Goal: Information Seeking & Learning: Learn about a topic

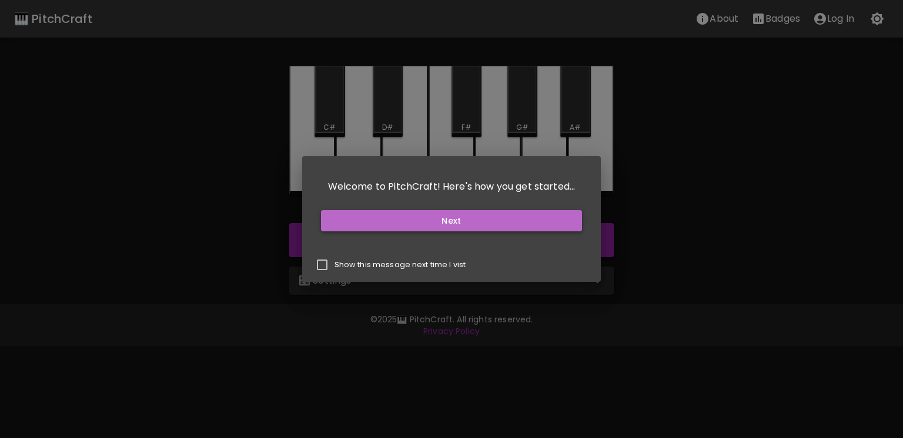
click at [453, 217] on button "Next" at bounding box center [451, 221] width 261 height 22
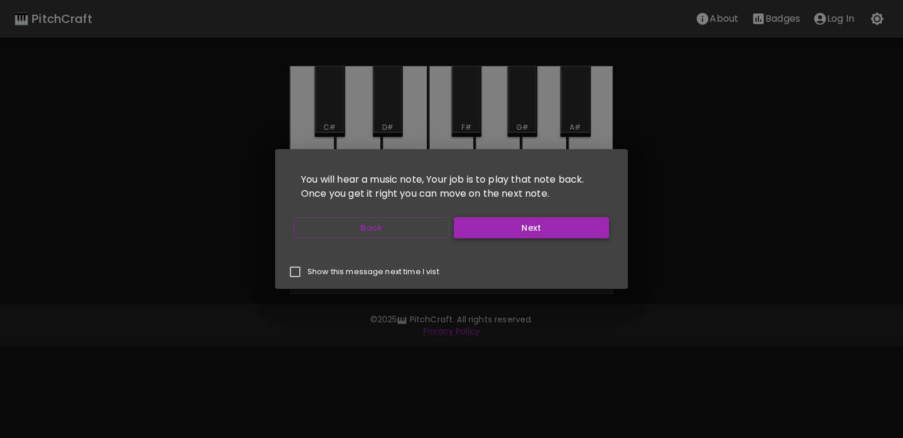
click at [480, 231] on button "Next" at bounding box center [531, 228] width 155 height 22
click at [388, 238] on button "Back" at bounding box center [371, 228] width 155 height 22
click at [478, 232] on button "Next" at bounding box center [531, 228] width 155 height 22
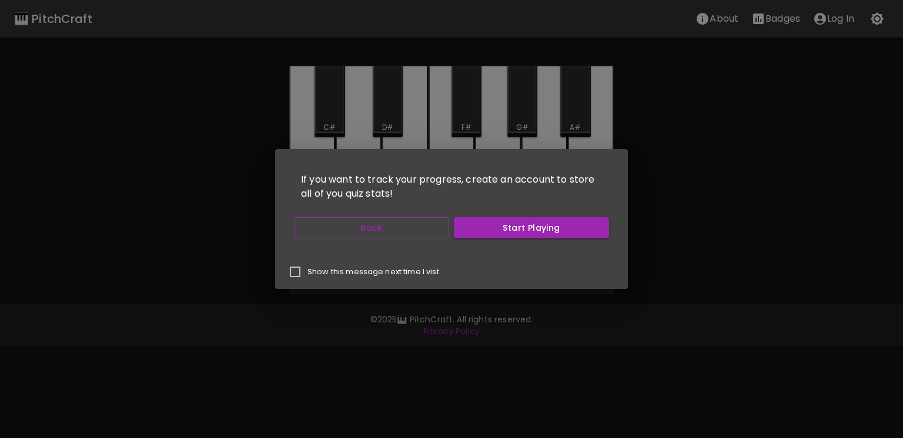
click at [428, 224] on button "Back" at bounding box center [371, 228] width 155 height 22
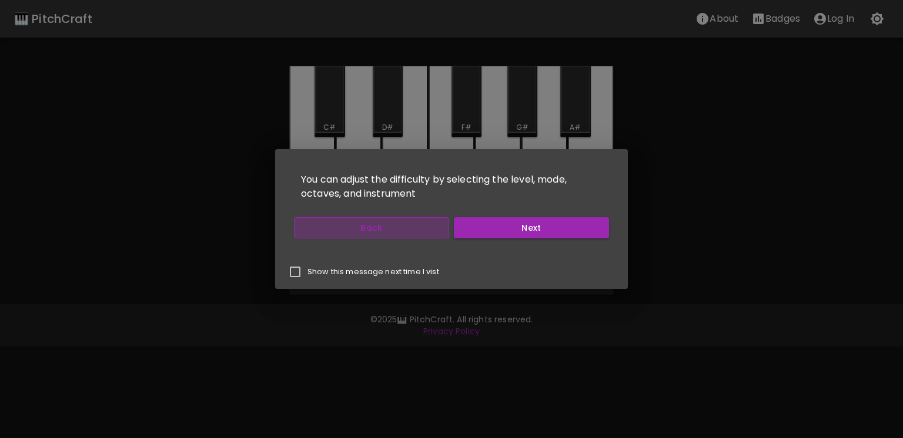
click at [435, 224] on button "Back" at bounding box center [371, 228] width 155 height 22
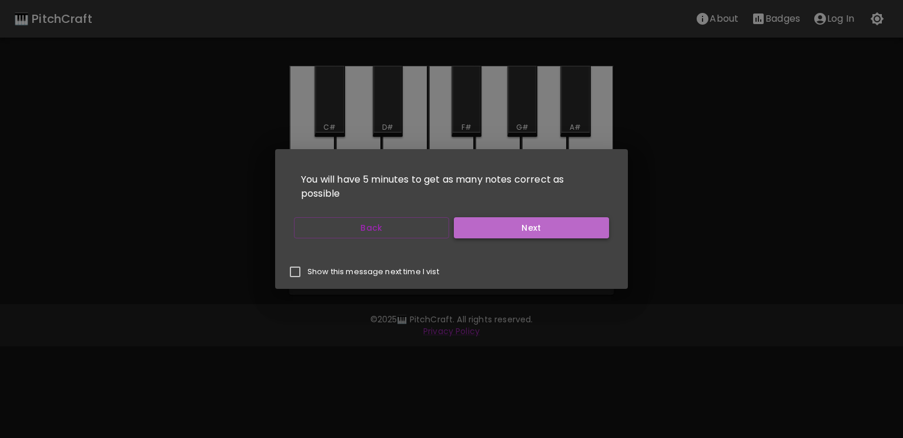
click at [480, 224] on button "Next" at bounding box center [531, 228] width 155 height 22
click at [480, 224] on button "Start Playing" at bounding box center [531, 228] width 155 height 22
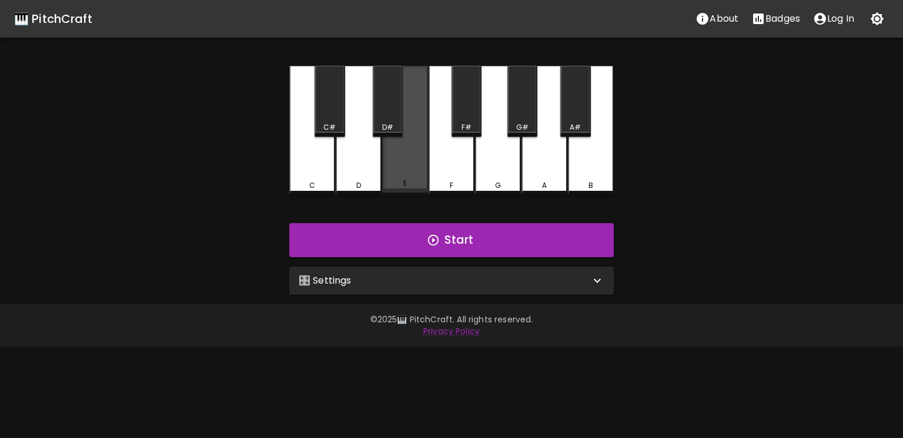
click at [416, 179] on div "E" at bounding box center [405, 129] width 46 height 127
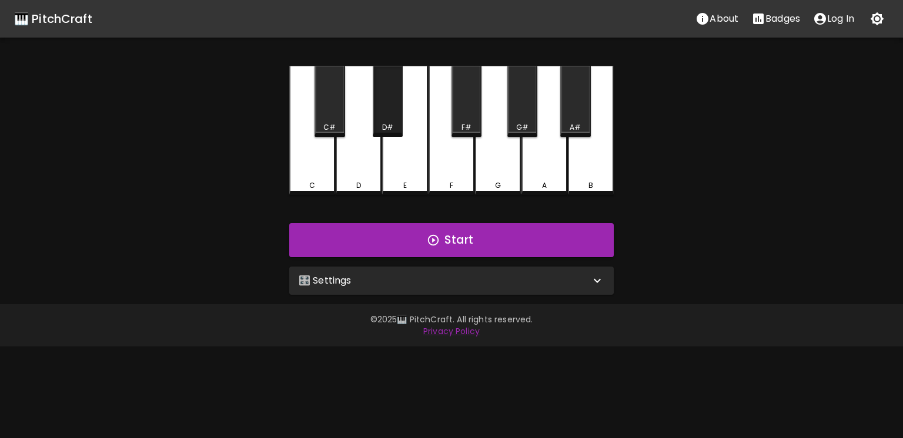
click at [388, 127] on div "D#" at bounding box center [387, 127] width 11 height 11
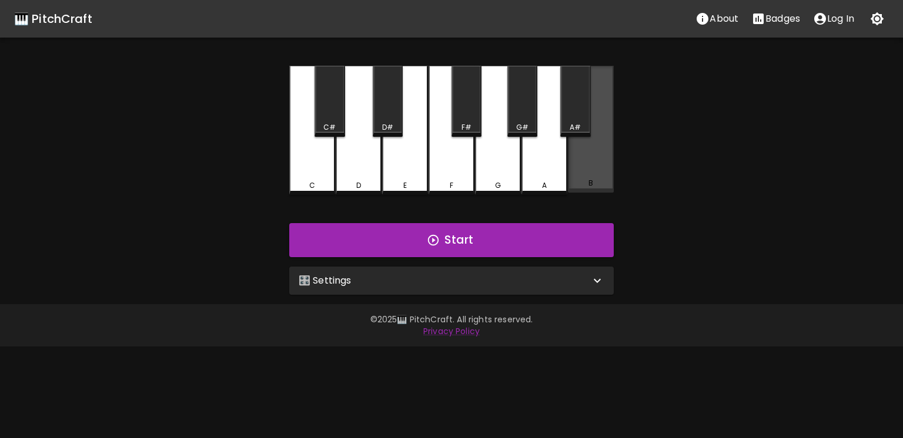
click at [612, 159] on div "B" at bounding box center [591, 129] width 46 height 127
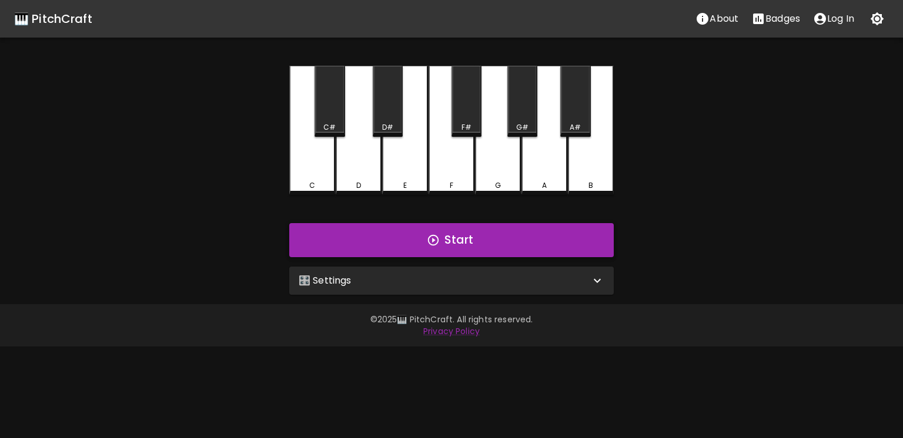
click at [520, 239] on button "Start" at bounding box center [451, 240] width 324 height 34
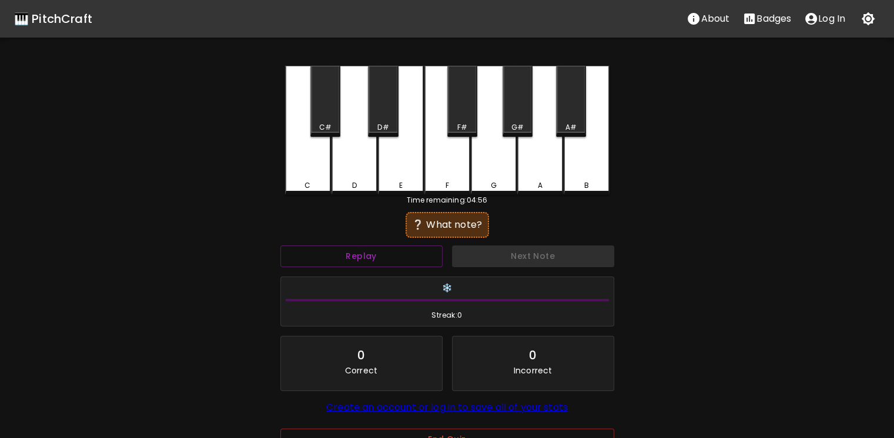
click at [488, 176] on div "G" at bounding box center [494, 130] width 46 height 129
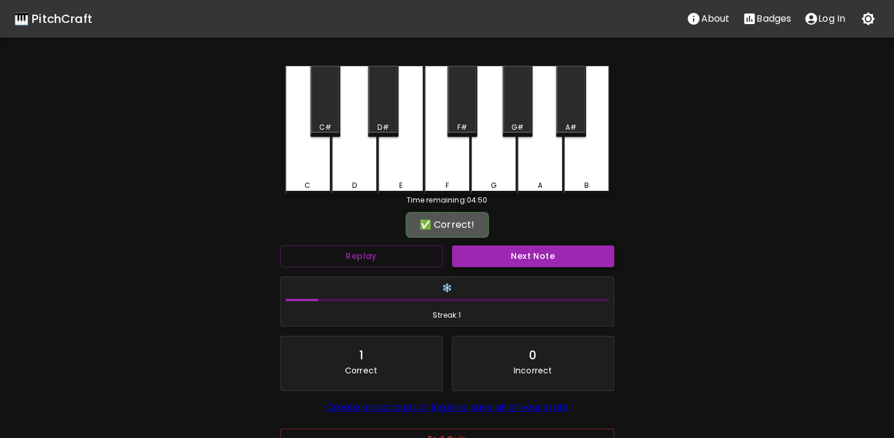
click at [505, 257] on button "Next Note" at bounding box center [533, 257] width 162 height 22
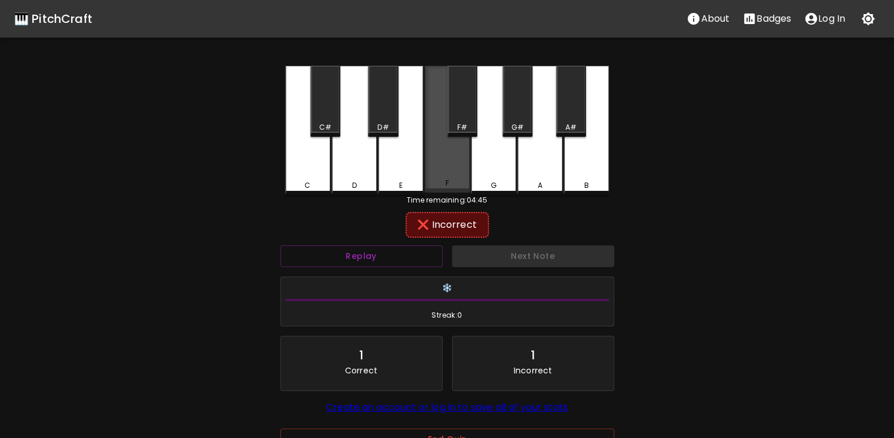
click at [451, 172] on div "F" at bounding box center [447, 129] width 46 height 127
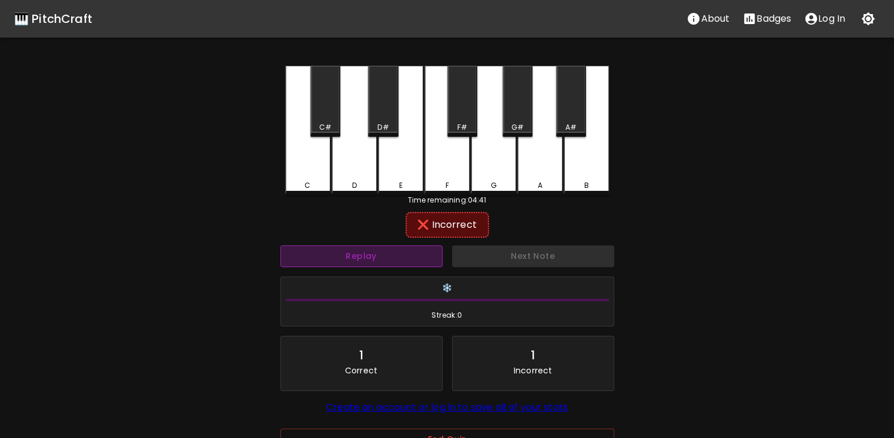
click at [393, 250] on button "Replay" at bounding box center [361, 257] width 162 height 22
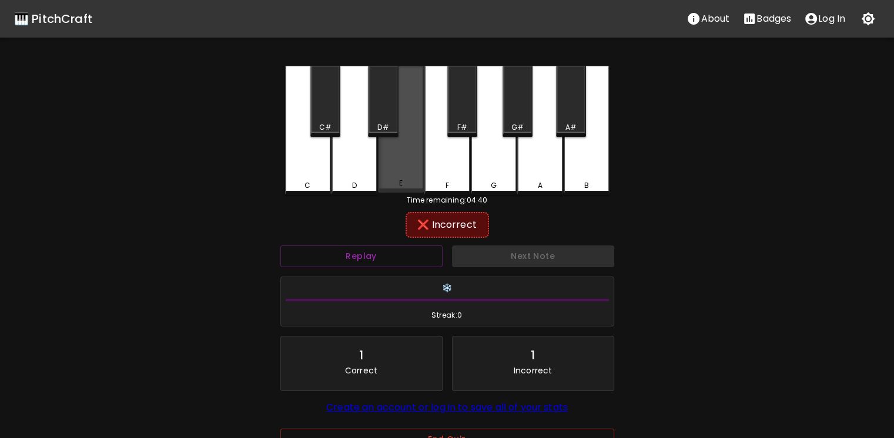
click at [388, 169] on div "E" at bounding box center [401, 129] width 46 height 127
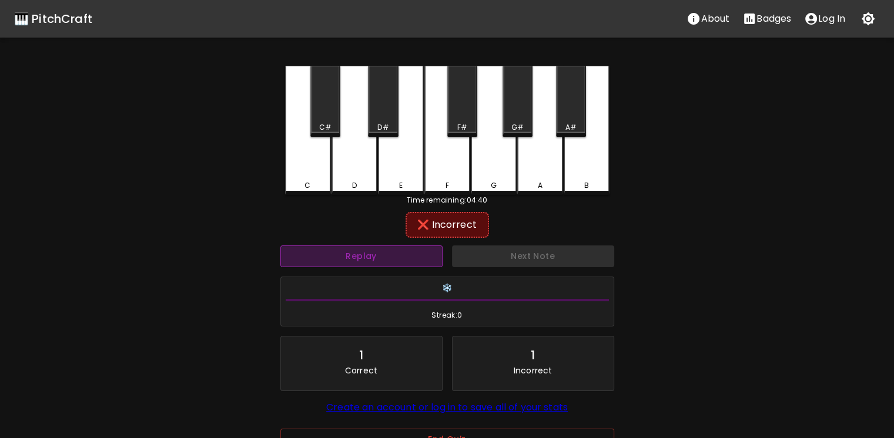
click at [397, 254] on button "Replay" at bounding box center [361, 257] width 162 height 22
click at [363, 173] on div "D" at bounding box center [354, 130] width 46 height 129
click at [393, 260] on button "Replay" at bounding box center [361, 257] width 162 height 22
click at [391, 105] on div "D#" at bounding box center [383, 101] width 30 height 71
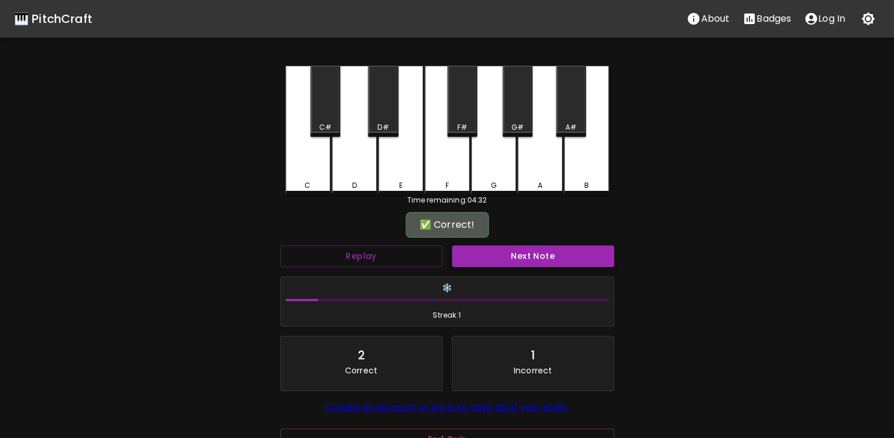
click at [498, 259] on button "Next Note" at bounding box center [533, 257] width 162 height 22
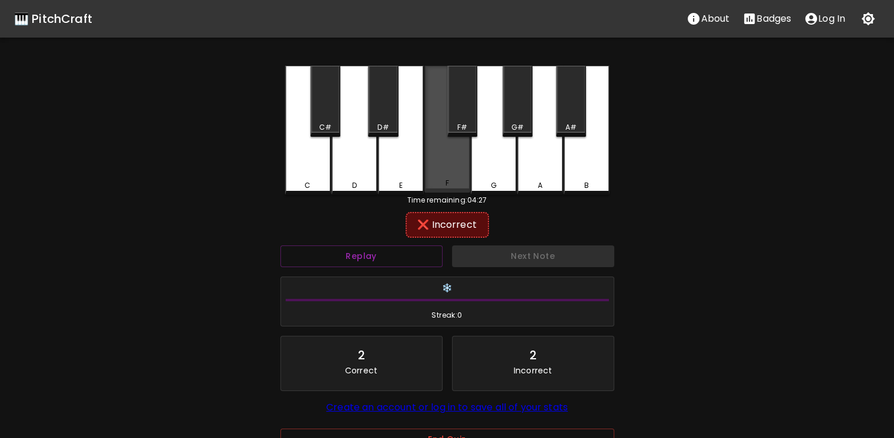
click at [425, 172] on div "F" at bounding box center [447, 129] width 46 height 127
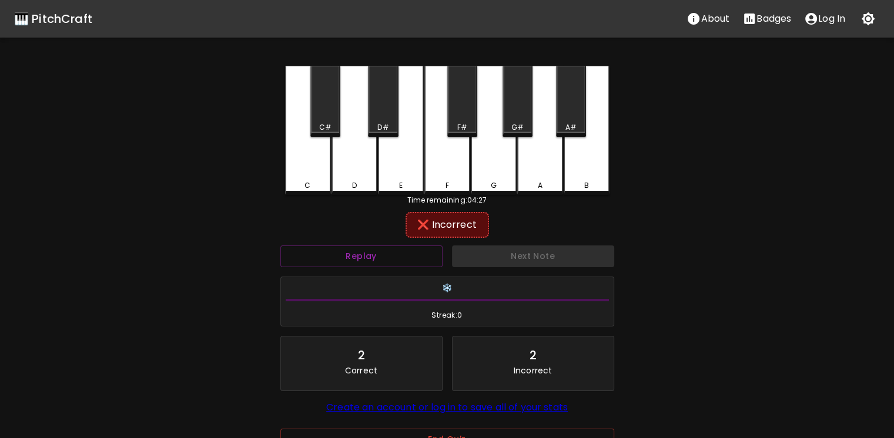
click at [411, 169] on div "E" at bounding box center [401, 130] width 46 height 129
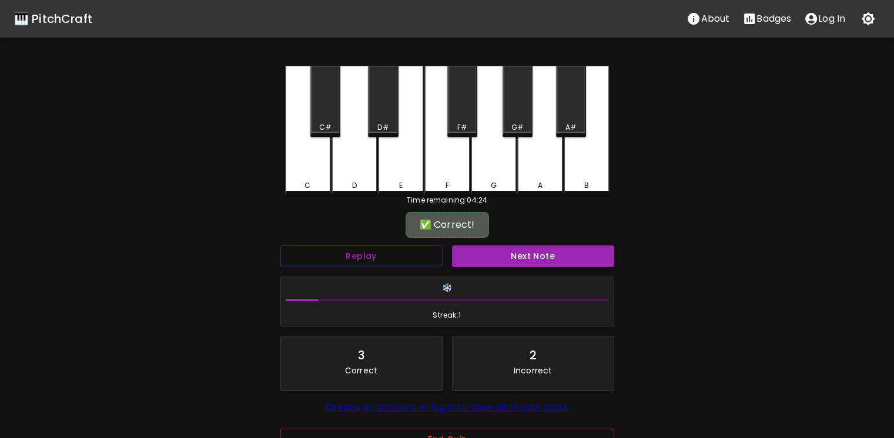
click at [502, 260] on button "Next Note" at bounding box center [533, 257] width 162 height 22
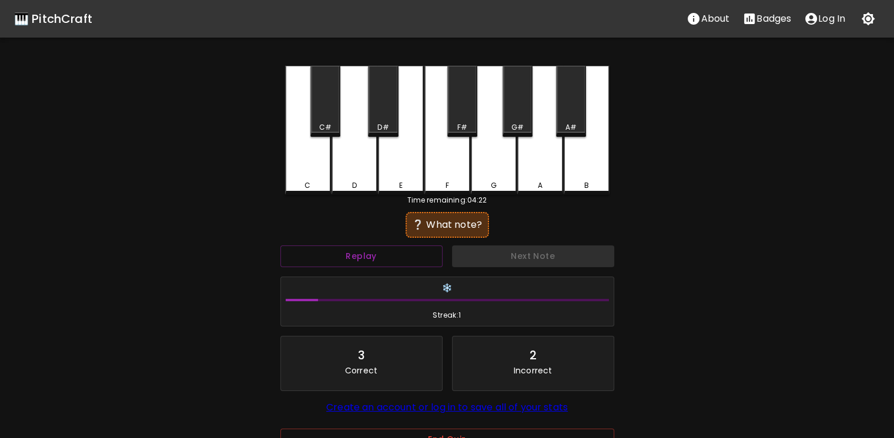
click at [322, 128] on div "C#" at bounding box center [325, 127] width 12 height 11
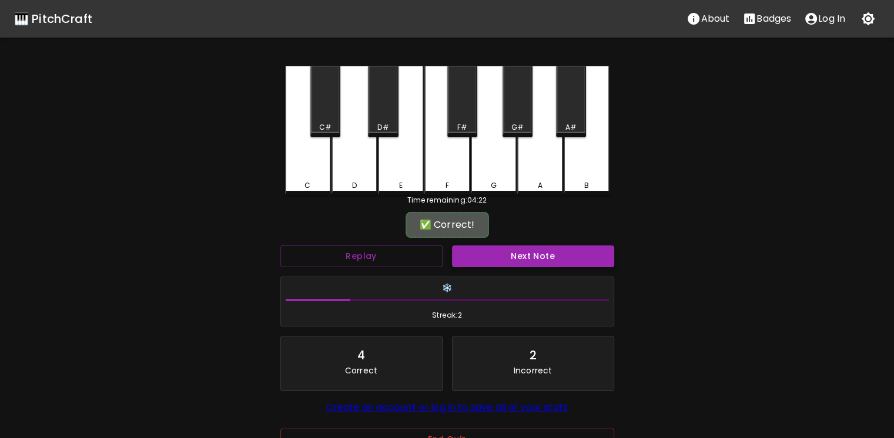
click at [522, 263] on button "Next Note" at bounding box center [533, 257] width 162 height 22
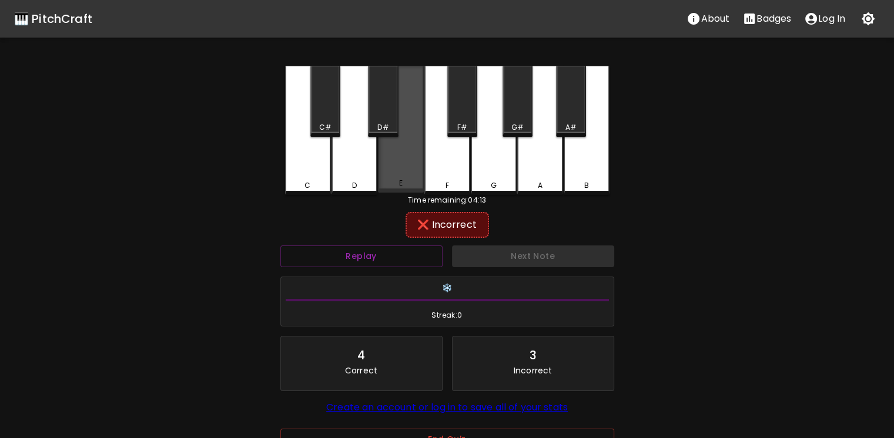
click at [402, 169] on div "E" at bounding box center [401, 129] width 46 height 127
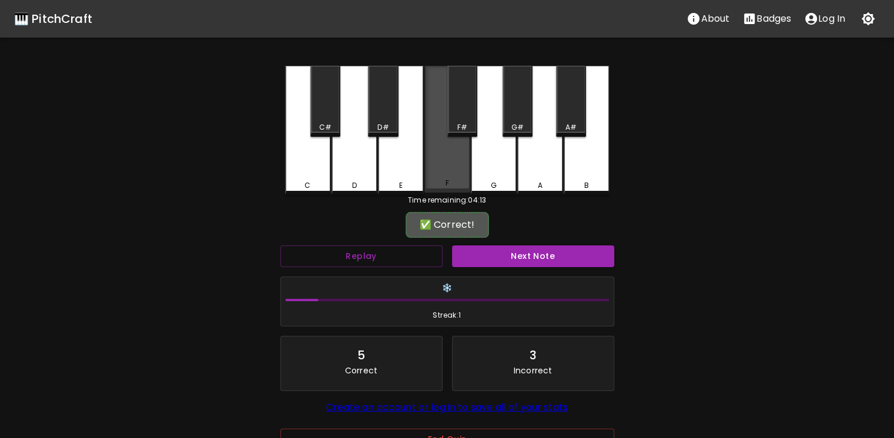
click at [442, 177] on div "F" at bounding box center [447, 129] width 46 height 127
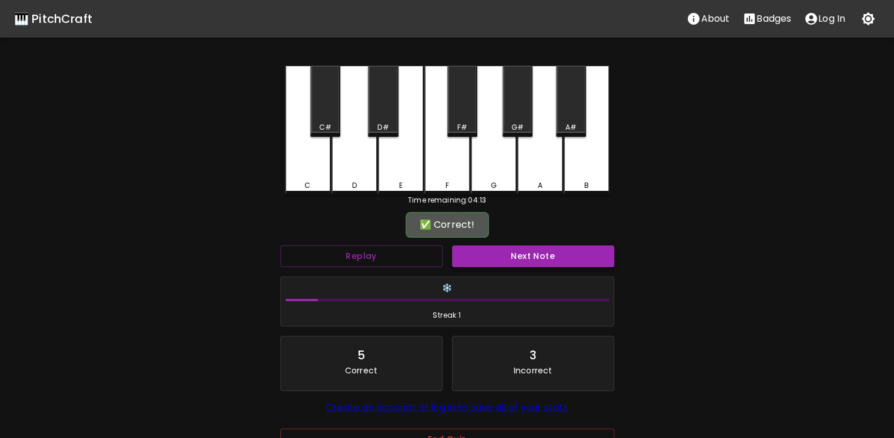
click at [502, 255] on button "Next Note" at bounding box center [533, 257] width 162 height 22
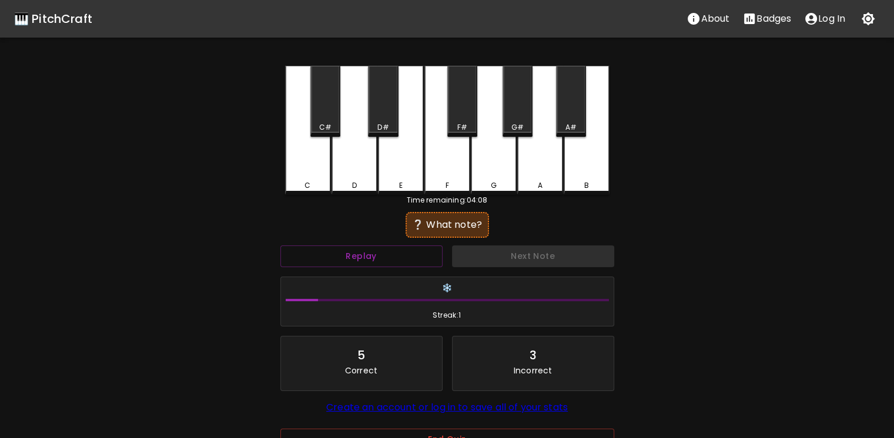
click at [544, 129] on div "A" at bounding box center [540, 130] width 46 height 129
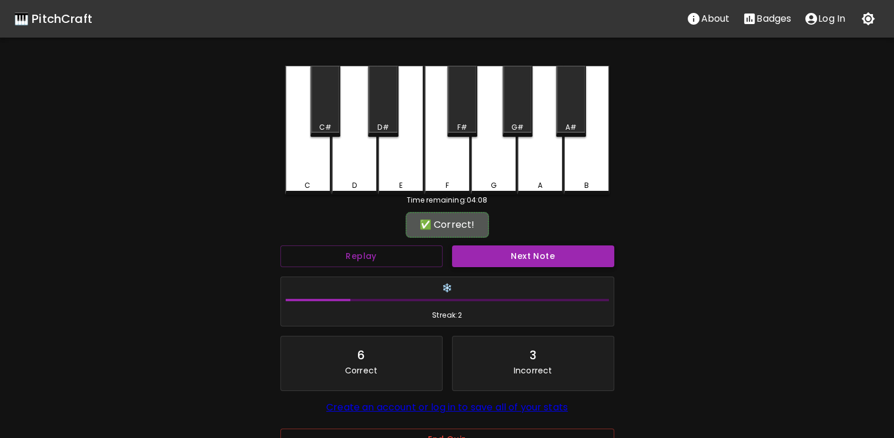
click at [535, 260] on button "Next Note" at bounding box center [533, 257] width 162 height 22
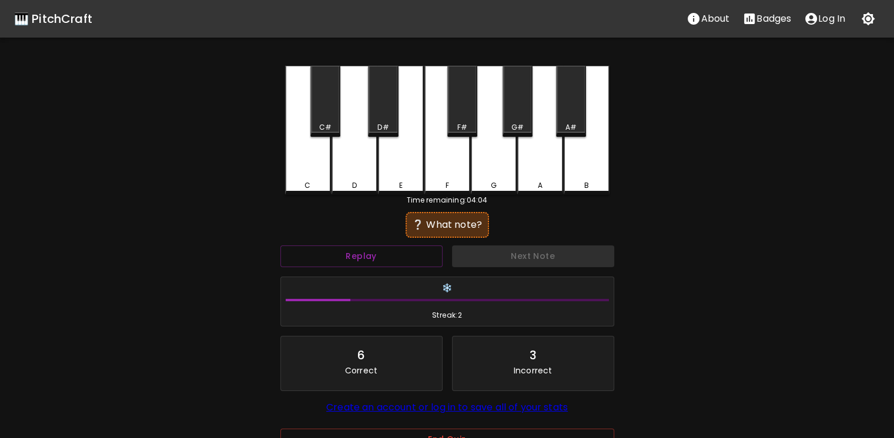
click at [576, 129] on div "A#" at bounding box center [570, 127] width 11 height 11
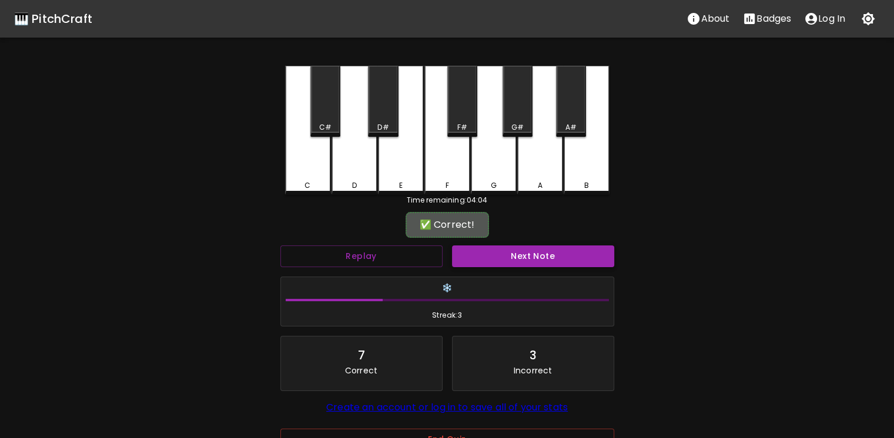
click at [529, 261] on button "Next Note" at bounding box center [533, 257] width 162 height 22
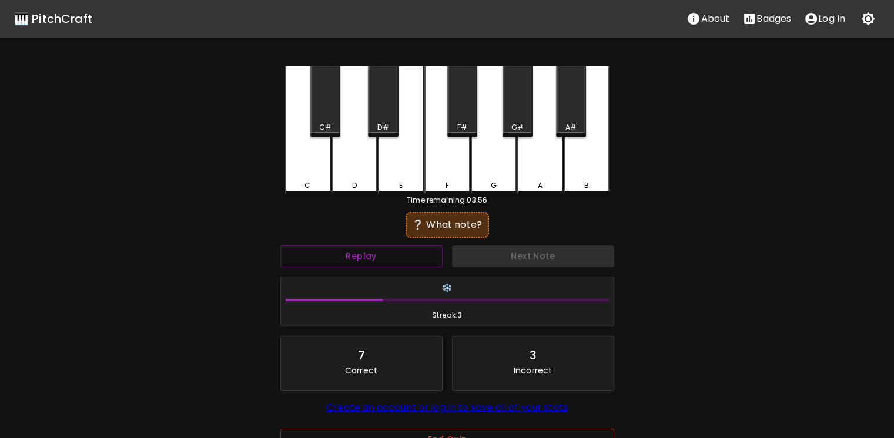
click at [463, 128] on div "F#" at bounding box center [462, 127] width 10 height 11
click at [527, 112] on div "G#" at bounding box center [517, 101] width 30 height 71
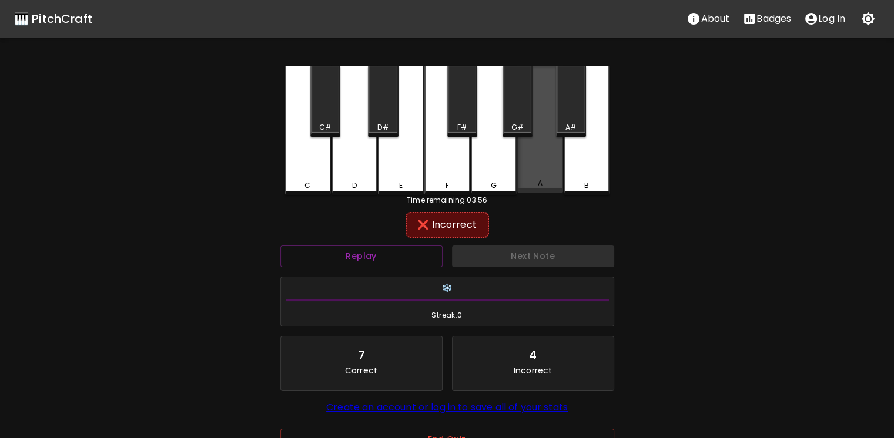
click at [528, 159] on div "A" at bounding box center [540, 129] width 46 height 127
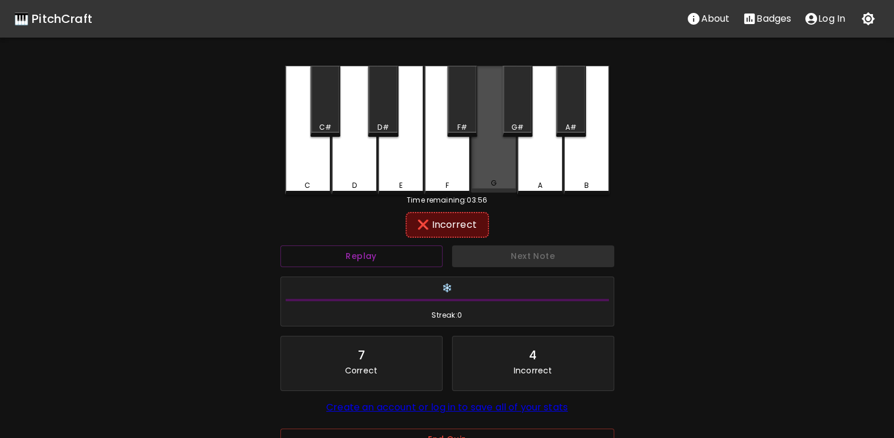
click at [495, 167] on div "G" at bounding box center [494, 129] width 46 height 127
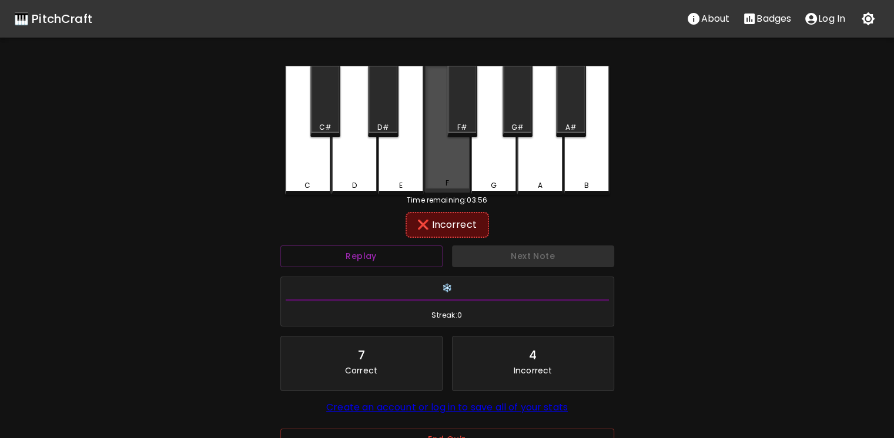
click at [451, 163] on div "F" at bounding box center [447, 129] width 46 height 127
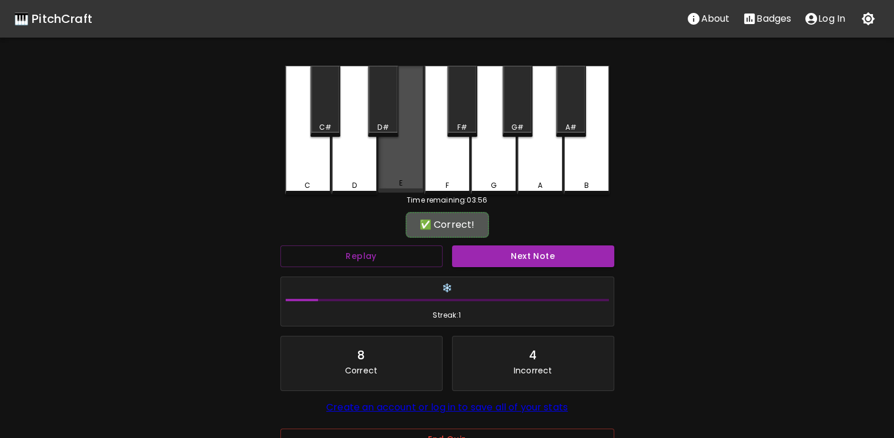
click at [408, 161] on div "E" at bounding box center [401, 129] width 46 height 127
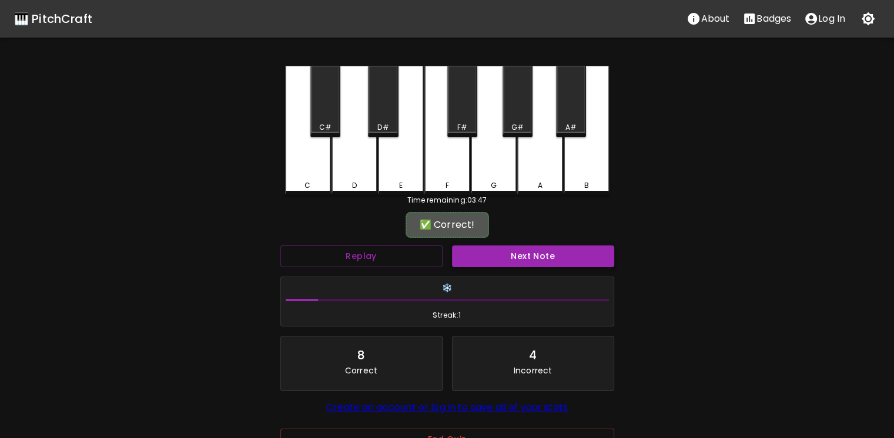
click at [478, 257] on button "Next Note" at bounding box center [533, 257] width 162 height 22
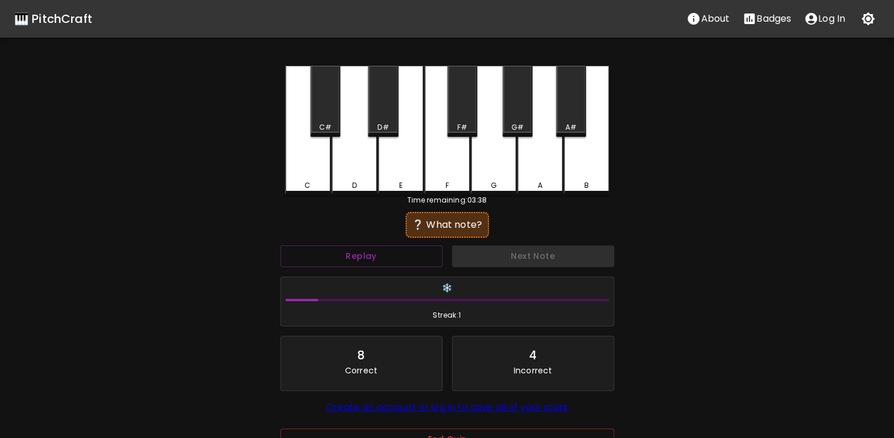
click at [477, 187] on div "G" at bounding box center [493, 185] width 43 height 11
click at [435, 159] on div "F" at bounding box center [447, 130] width 46 height 129
click at [378, 128] on div "D#" at bounding box center [382, 127] width 11 height 11
click at [398, 174] on div "E" at bounding box center [401, 130] width 46 height 129
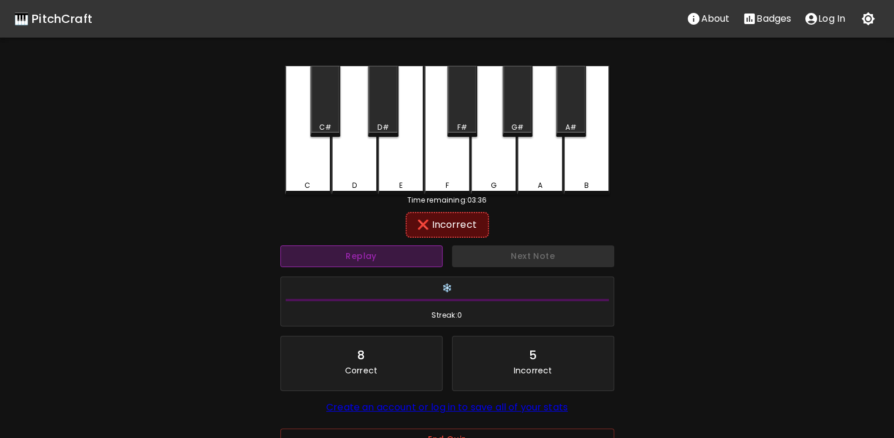
click at [384, 250] on button "Replay" at bounding box center [361, 257] width 162 height 22
click at [515, 123] on div "G#" at bounding box center [517, 127] width 12 height 11
click at [492, 147] on div "G" at bounding box center [494, 130] width 46 height 129
click at [470, 119] on div "F#" at bounding box center [462, 101] width 30 height 71
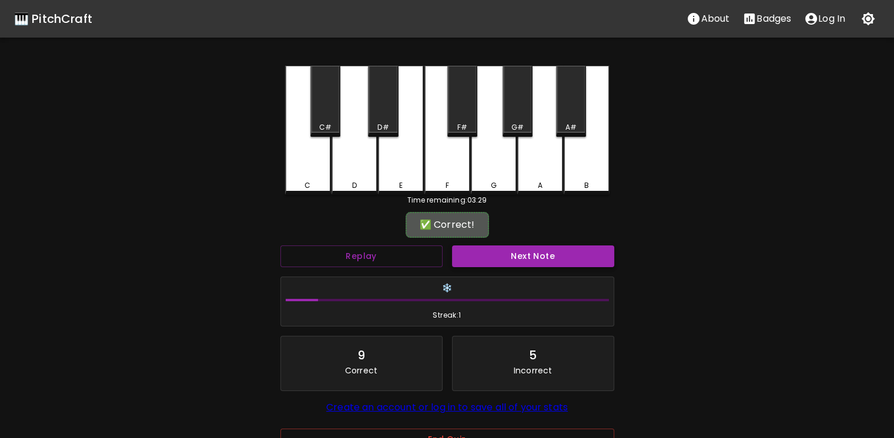
click at [485, 250] on button "Next Note" at bounding box center [533, 257] width 162 height 22
click at [518, 117] on div "G#" at bounding box center [517, 101] width 30 height 71
click at [508, 261] on button "Next Note" at bounding box center [533, 257] width 162 height 22
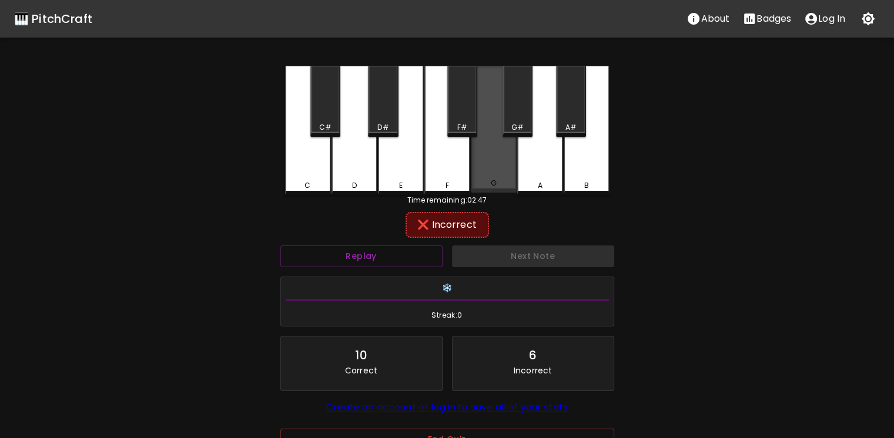
click at [501, 165] on div "G" at bounding box center [494, 129] width 46 height 127
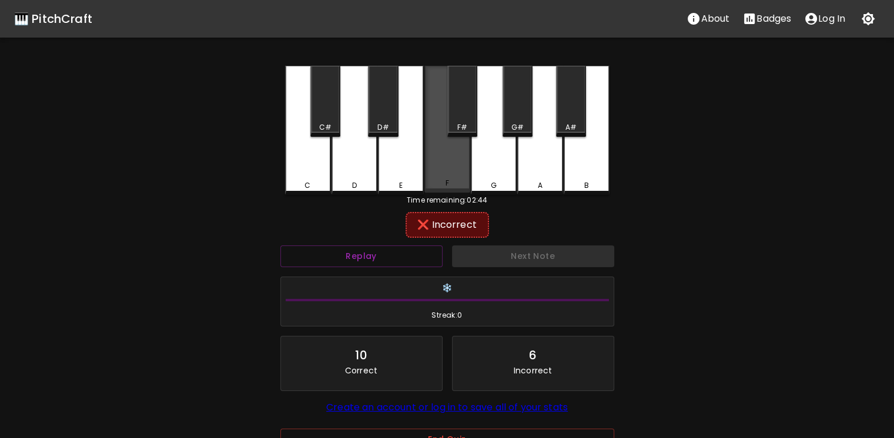
click at [432, 161] on div "F" at bounding box center [447, 129] width 46 height 127
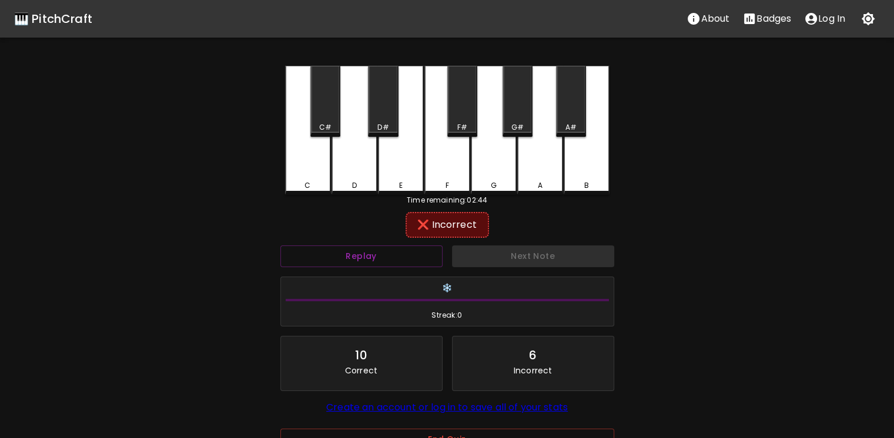
click at [409, 140] on div "E" at bounding box center [401, 130] width 46 height 129
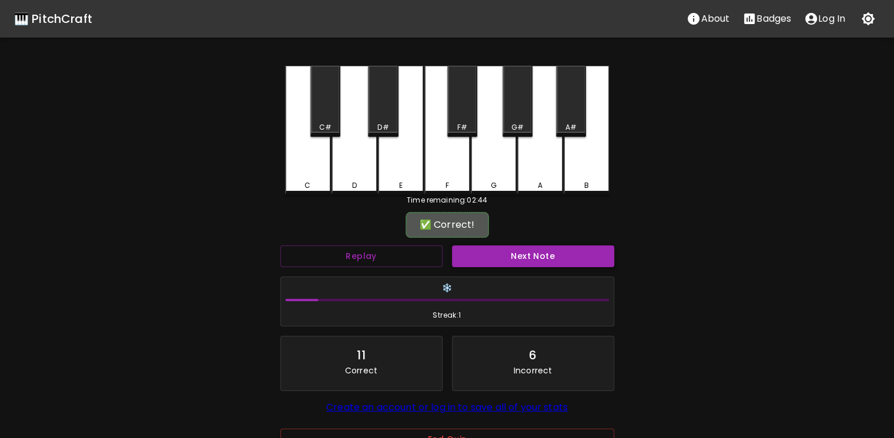
click at [506, 264] on button "Next Note" at bounding box center [533, 257] width 162 height 22
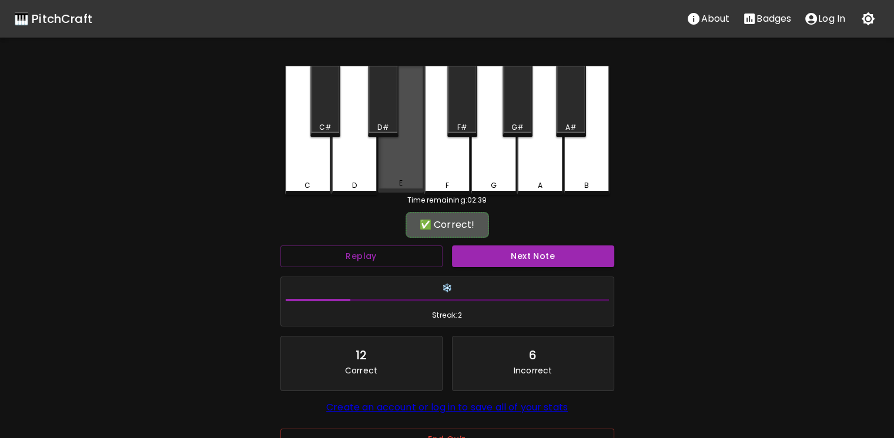
click at [390, 147] on div "E" at bounding box center [401, 129] width 46 height 127
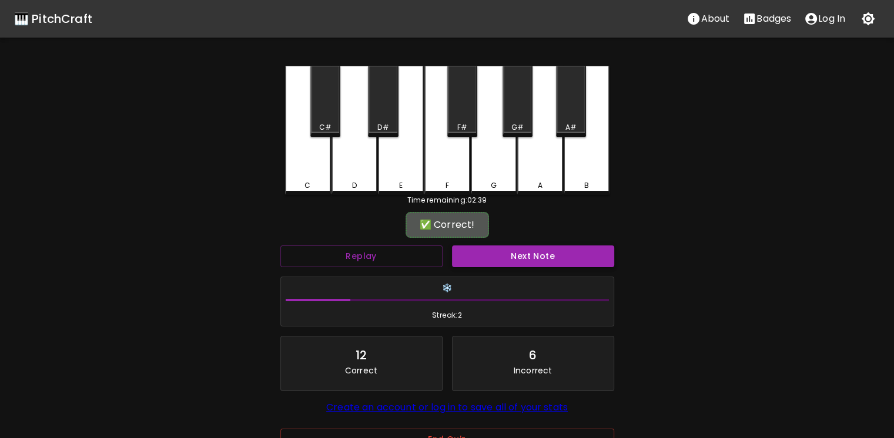
click at [485, 252] on button "Next Note" at bounding box center [533, 257] width 162 height 22
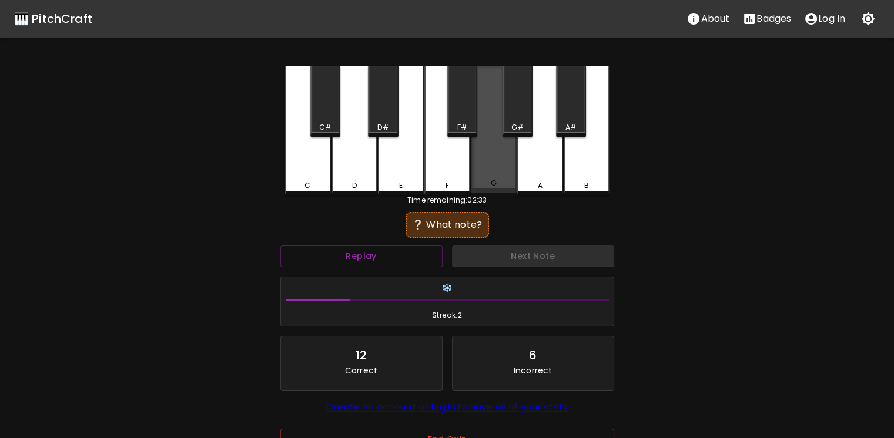
click at [487, 175] on div "G" at bounding box center [494, 129] width 46 height 127
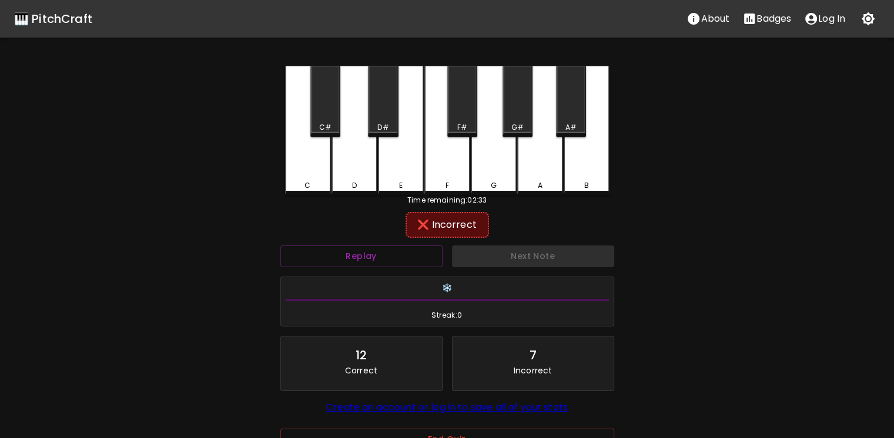
click at [315, 157] on div "C" at bounding box center [308, 130] width 46 height 129
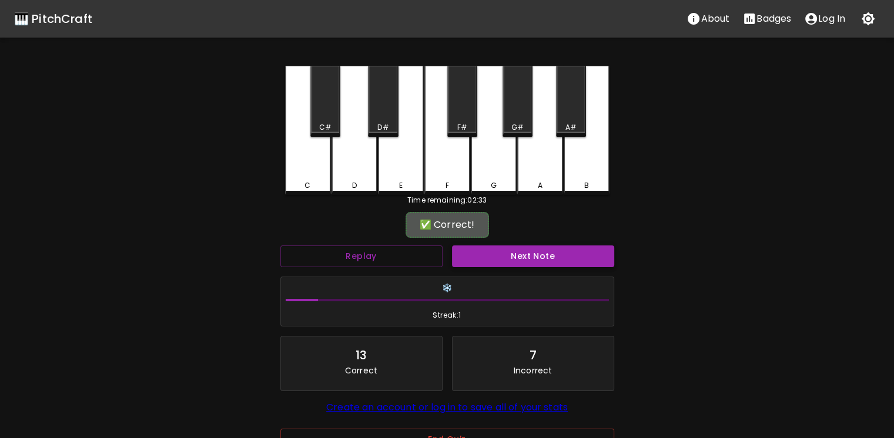
click at [511, 252] on button "Next Note" at bounding box center [533, 257] width 162 height 22
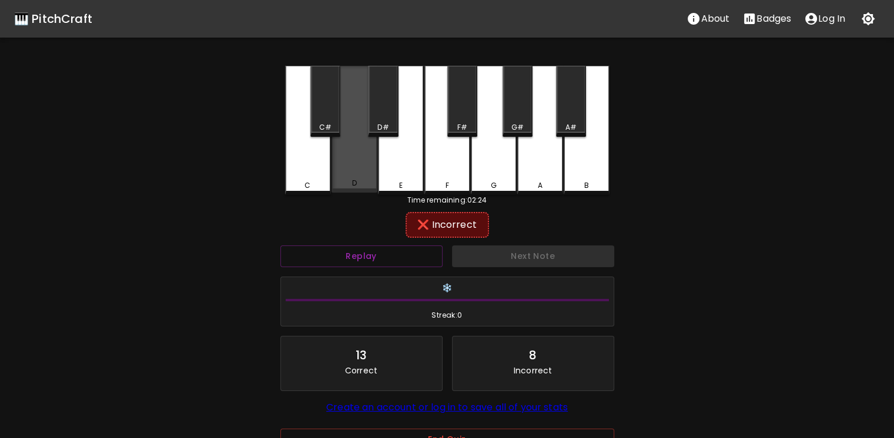
click at [351, 144] on div "D" at bounding box center [354, 129] width 46 height 127
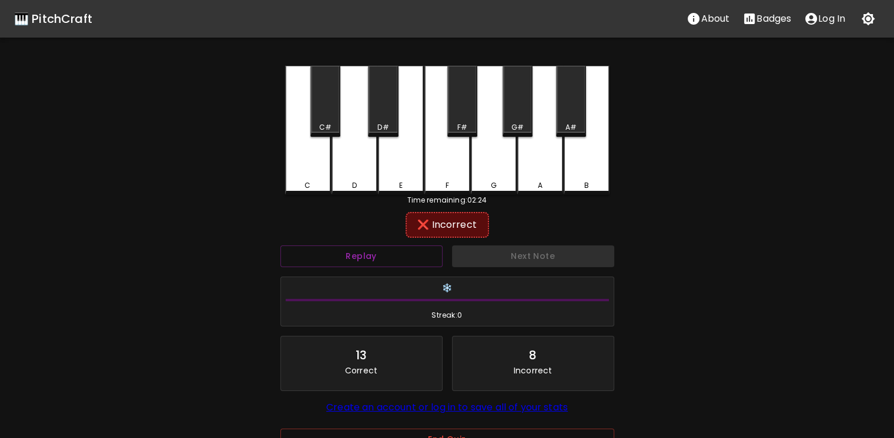
click at [458, 119] on div "F#" at bounding box center [462, 101] width 30 height 71
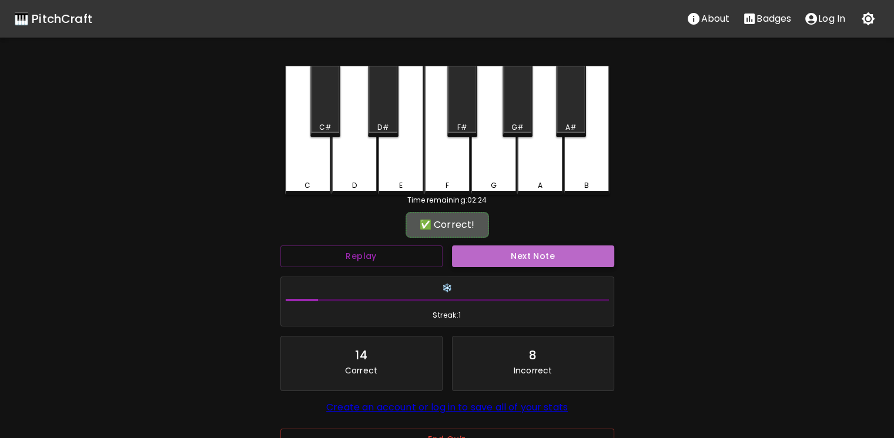
click at [488, 254] on button "Next Note" at bounding box center [533, 257] width 162 height 22
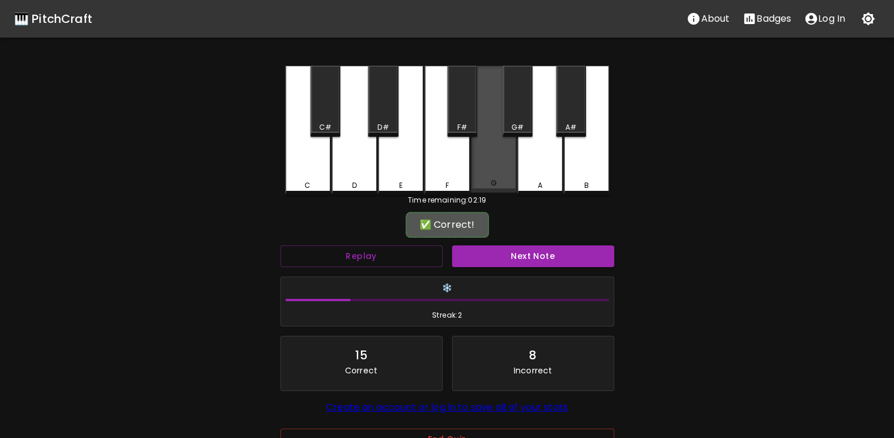
click at [490, 184] on div "G" at bounding box center [493, 183] width 6 height 11
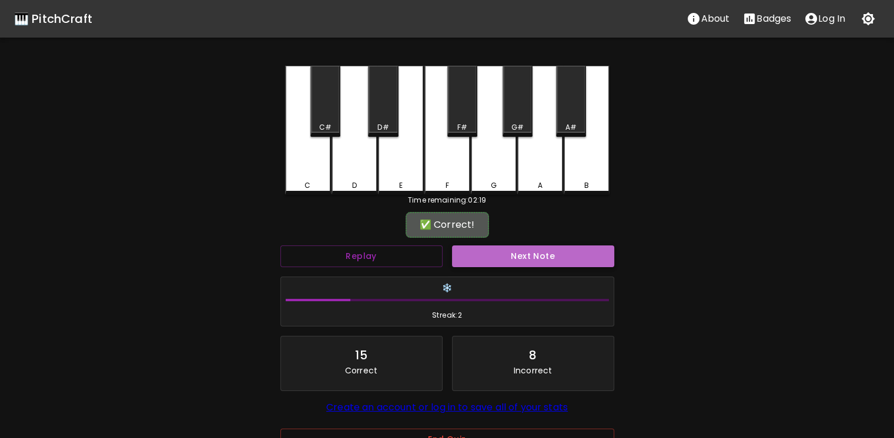
click at [502, 253] on button "Next Note" at bounding box center [533, 257] width 162 height 22
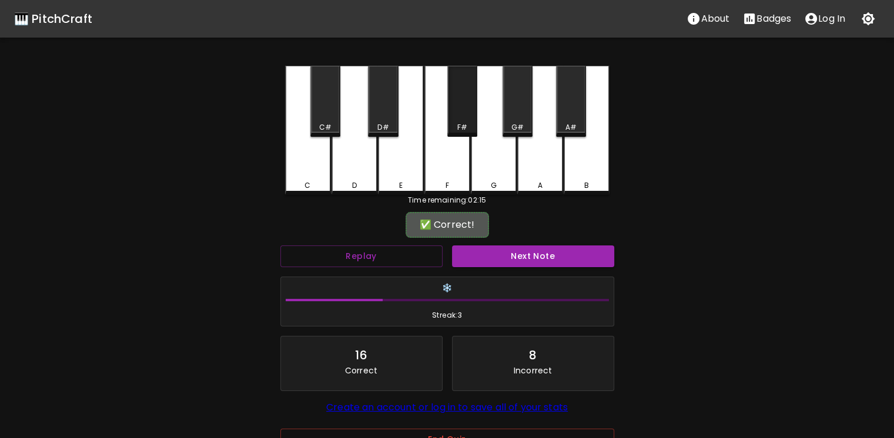
click at [457, 84] on div "F#" at bounding box center [462, 101] width 30 height 71
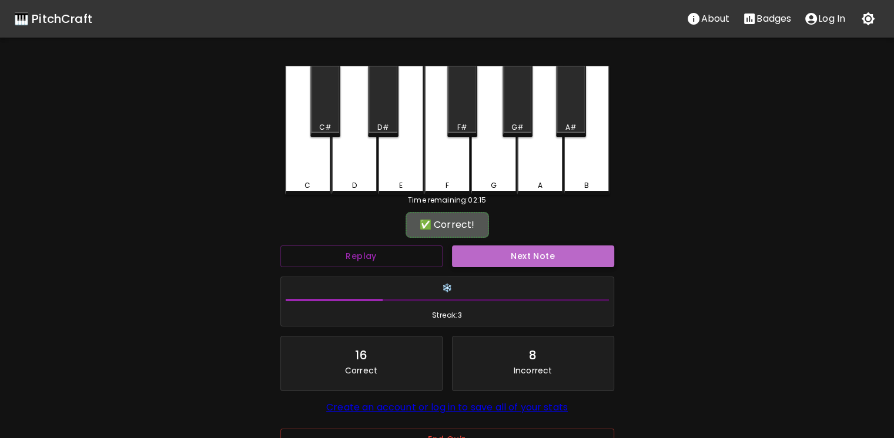
click at [496, 248] on button "Next Note" at bounding box center [533, 257] width 162 height 22
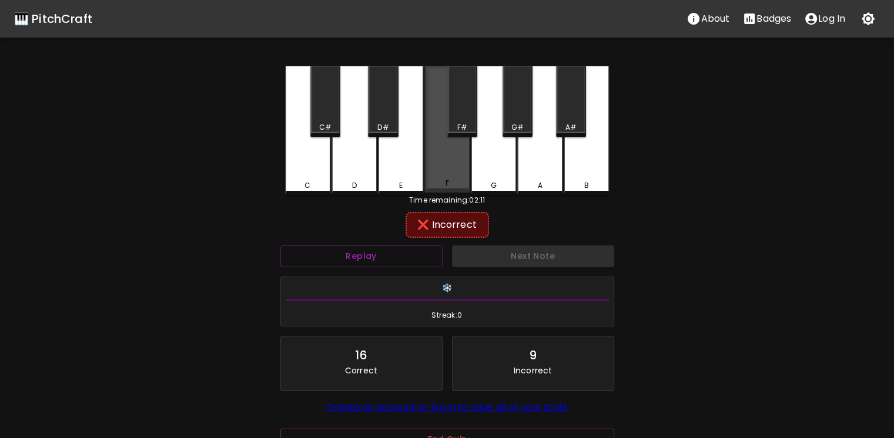
click at [457, 179] on div "F" at bounding box center [447, 129] width 46 height 127
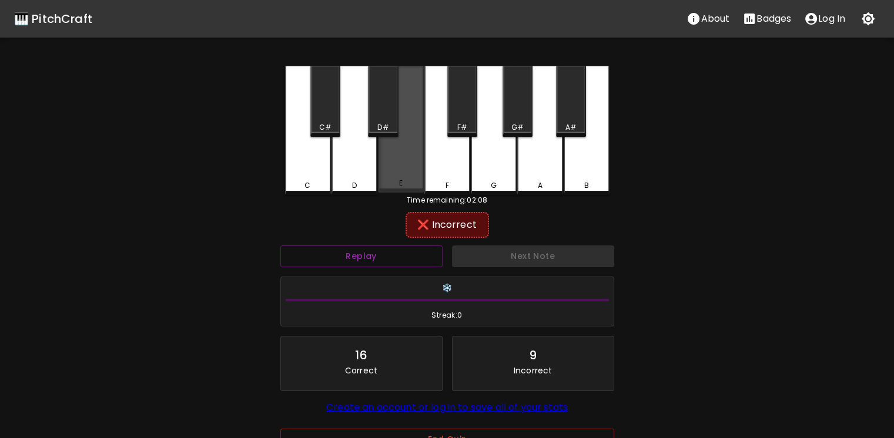
click at [390, 139] on div "E" at bounding box center [401, 129] width 46 height 127
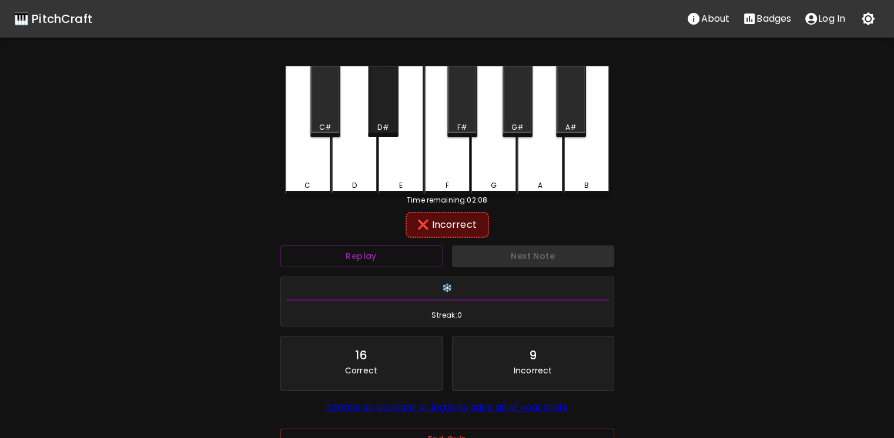
click at [384, 121] on div "D#" at bounding box center [383, 101] width 30 height 71
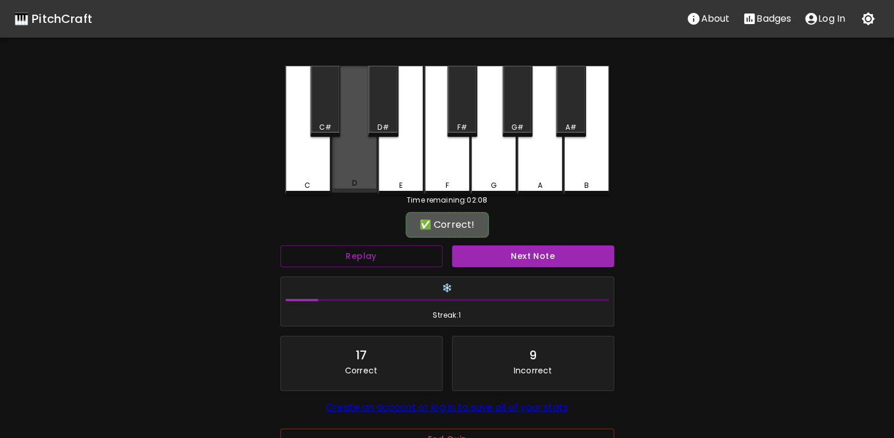
click at [357, 185] on div "D" at bounding box center [354, 183] width 43 height 11
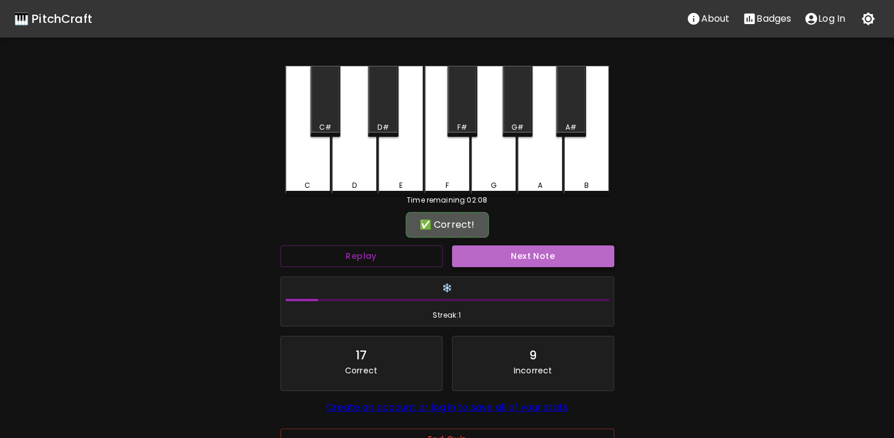
click at [536, 265] on button "Next Note" at bounding box center [533, 257] width 162 height 22
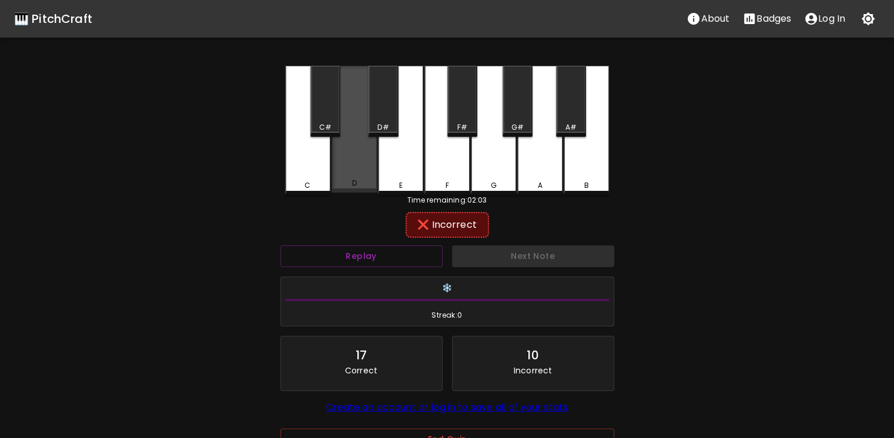
click at [352, 159] on div "D" at bounding box center [354, 129] width 46 height 127
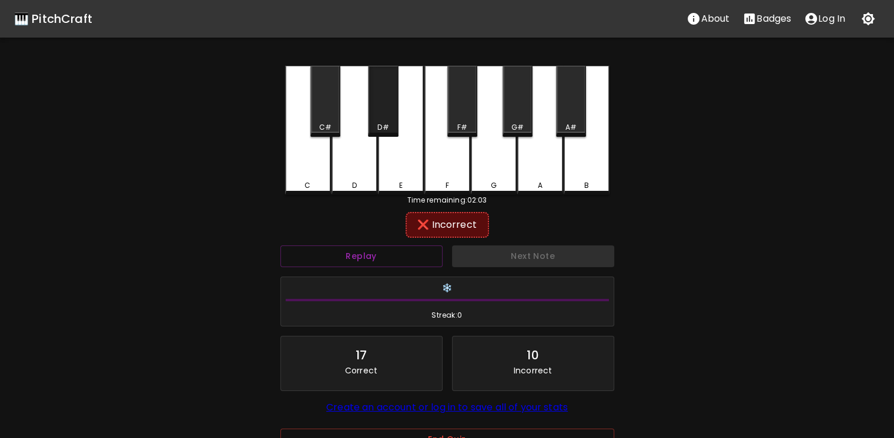
click at [384, 113] on div "D#" at bounding box center [383, 101] width 30 height 71
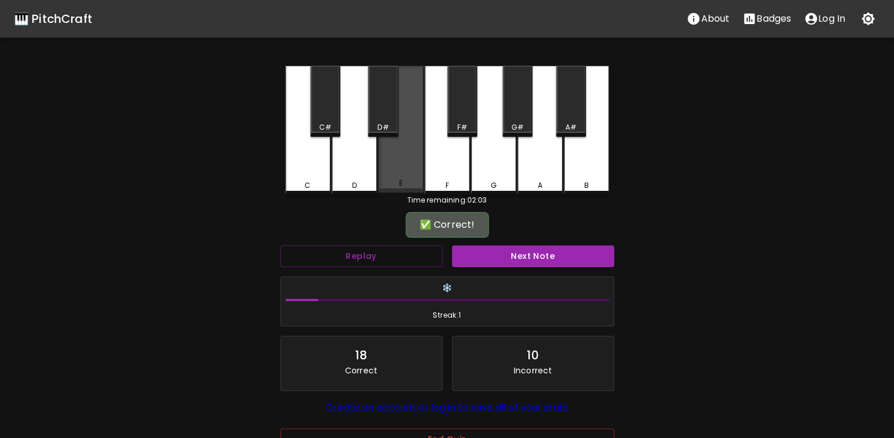
click at [398, 169] on div "E" at bounding box center [401, 129] width 46 height 127
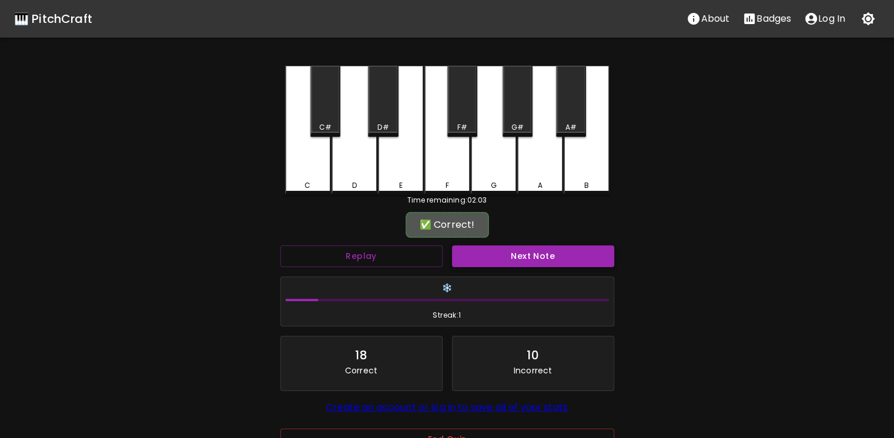
click at [504, 252] on button "Next Note" at bounding box center [533, 257] width 162 height 22
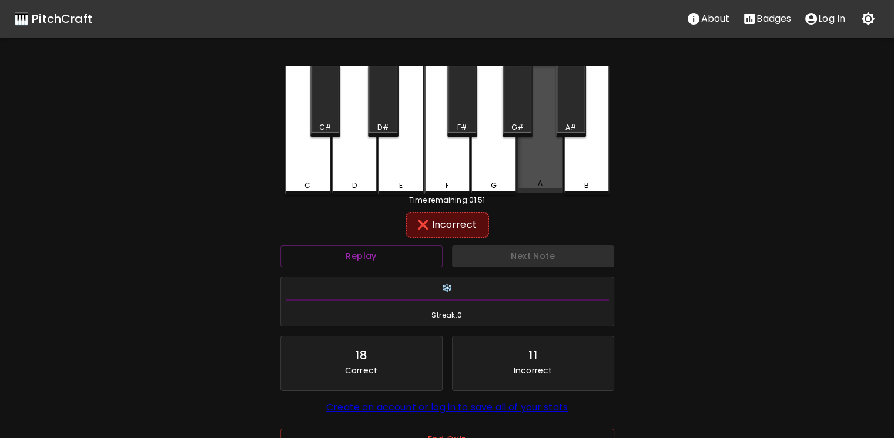
click at [544, 162] on div "A" at bounding box center [540, 129] width 46 height 127
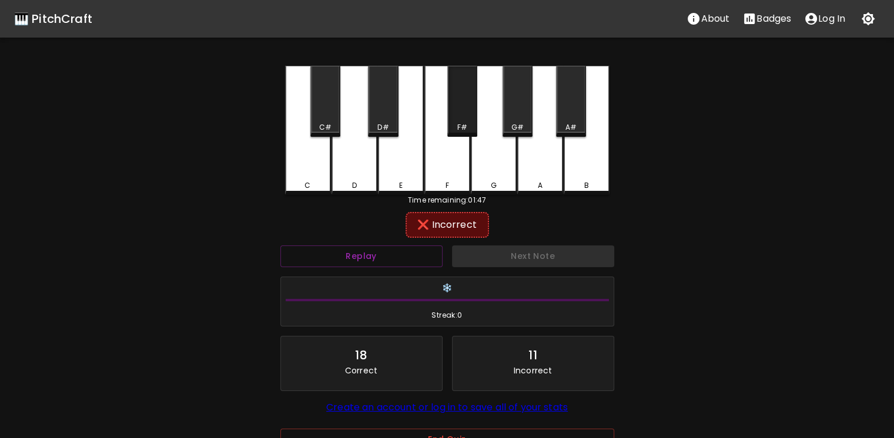
click at [467, 128] on div "F#" at bounding box center [462, 127] width 28 height 11
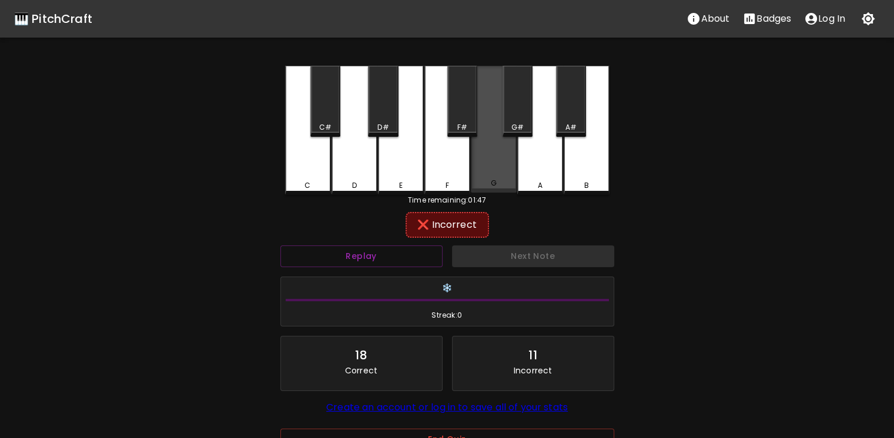
click at [496, 154] on div "G" at bounding box center [494, 129] width 46 height 127
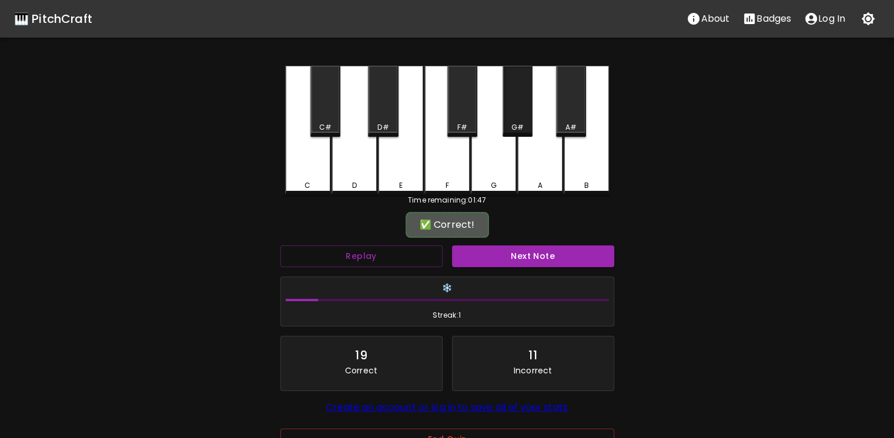
click at [522, 105] on div "G#" at bounding box center [517, 101] width 30 height 71
click at [543, 257] on button "Next Note" at bounding box center [533, 257] width 162 height 22
click at [465, 126] on div "F#" at bounding box center [462, 127] width 10 height 11
click at [531, 257] on button "Next Note" at bounding box center [533, 257] width 162 height 22
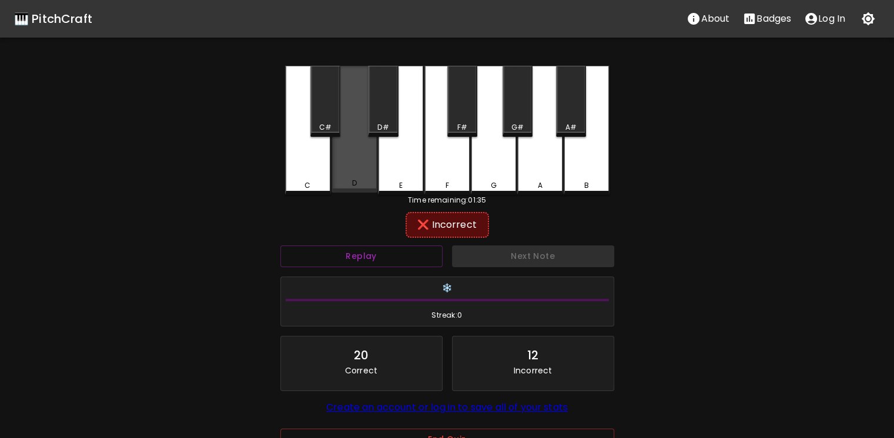
click at [365, 154] on div "D" at bounding box center [354, 129] width 46 height 127
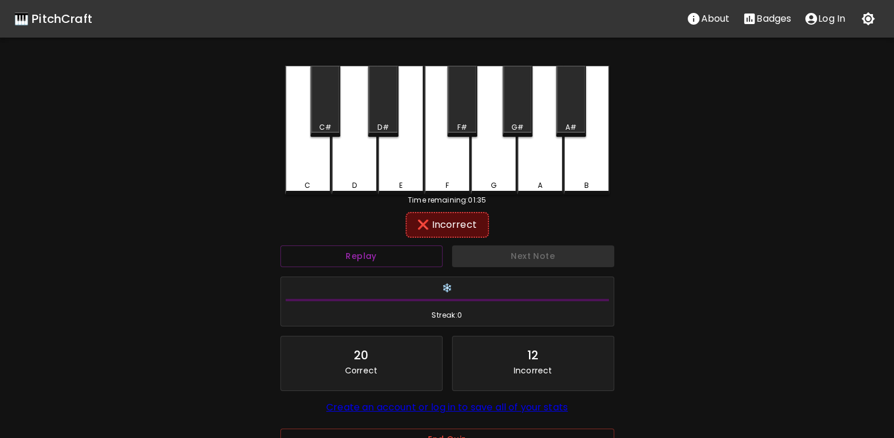
click at [332, 136] on div "C#" at bounding box center [325, 101] width 30 height 71
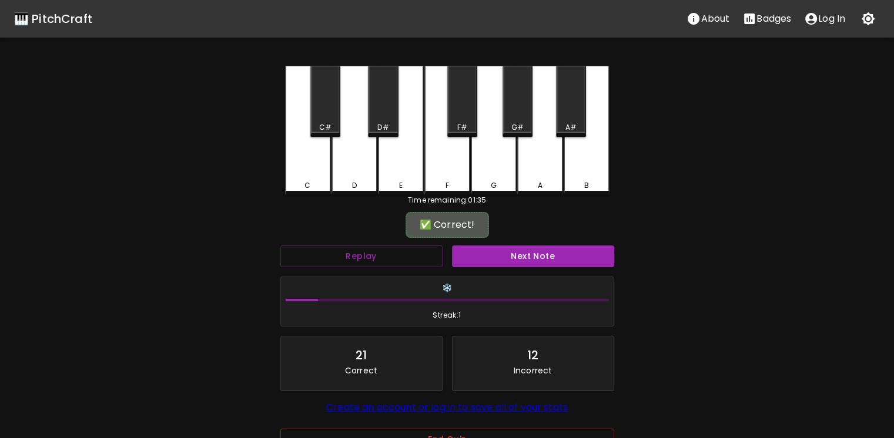
click at [331, 131] on div "C#" at bounding box center [325, 127] width 28 height 11
click at [518, 249] on button "Next Note" at bounding box center [533, 257] width 162 height 22
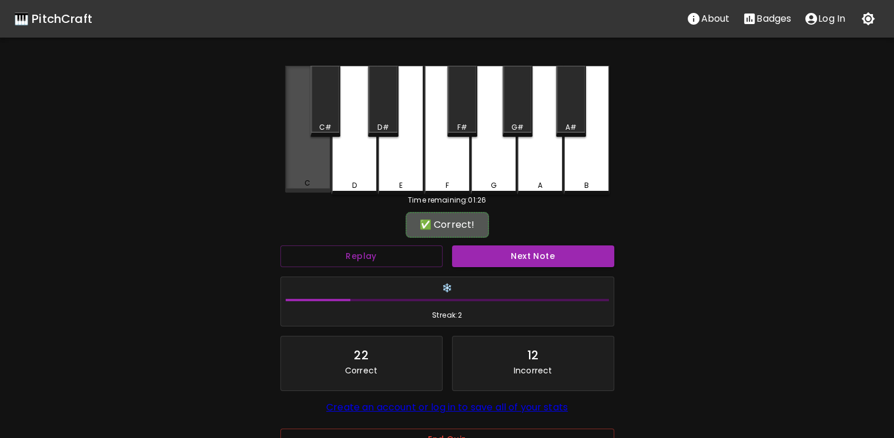
click at [323, 162] on div "C" at bounding box center [308, 129] width 46 height 127
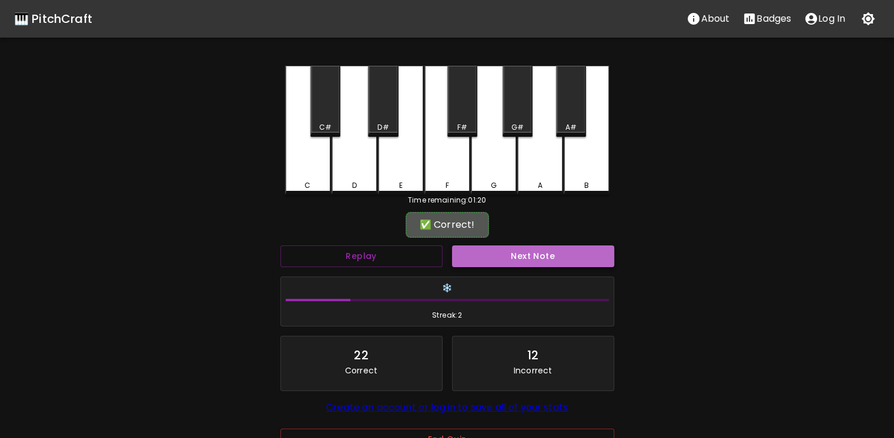
click at [515, 260] on button "Next Note" at bounding box center [533, 257] width 162 height 22
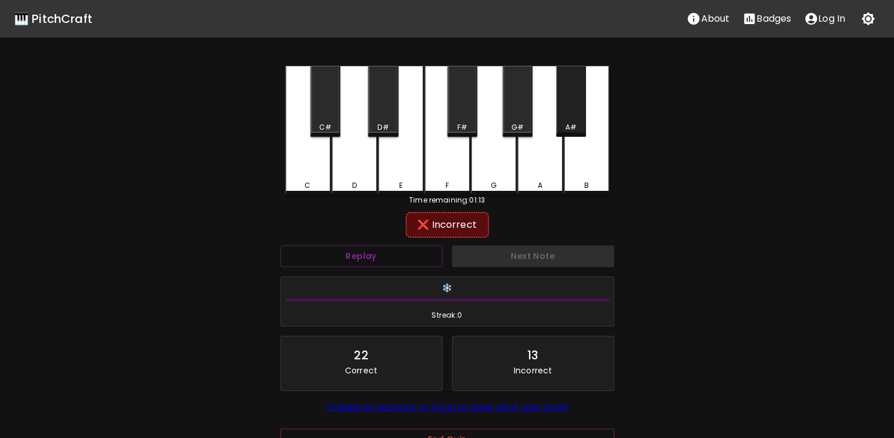
click at [568, 122] on div "A#" at bounding box center [570, 127] width 11 height 11
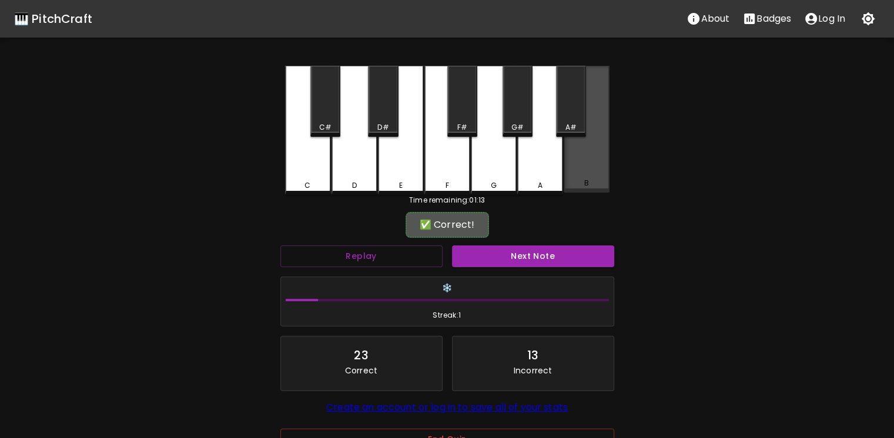
click at [578, 155] on div "B" at bounding box center [587, 129] width 46 height 127
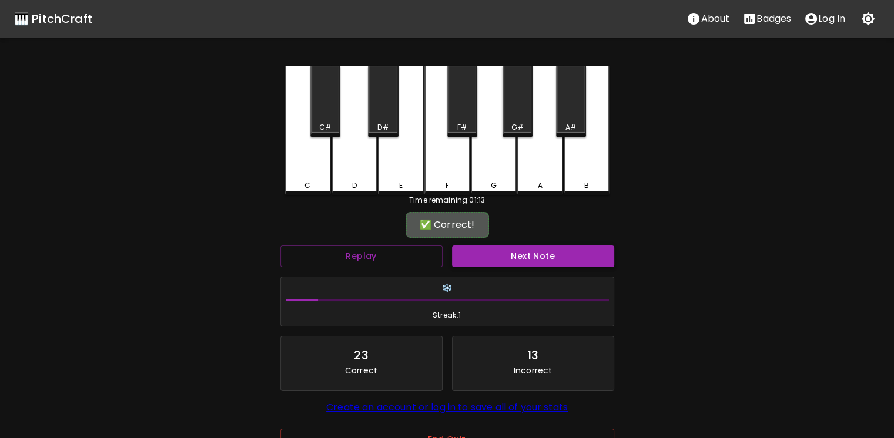
click at [553, 252] on button "Next Note" at bounding box center [533, 257] width 162 height 22
click at [564, 115] on div "A#" at bounding box center [571, 101] width 30 height 71
click at [534, 256] on button "Next Note" at bounding box center [533, 257] width 162 height 22
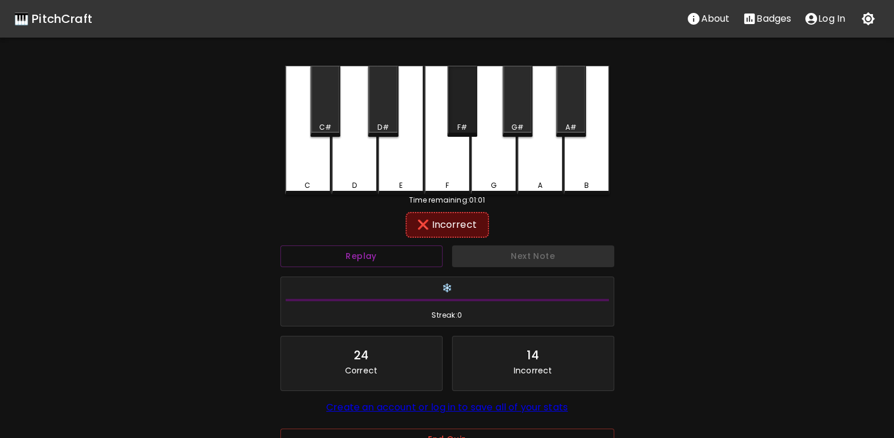
click at [473, 112] on div "F#" at bounding box center [462, 101] width 30 height 71
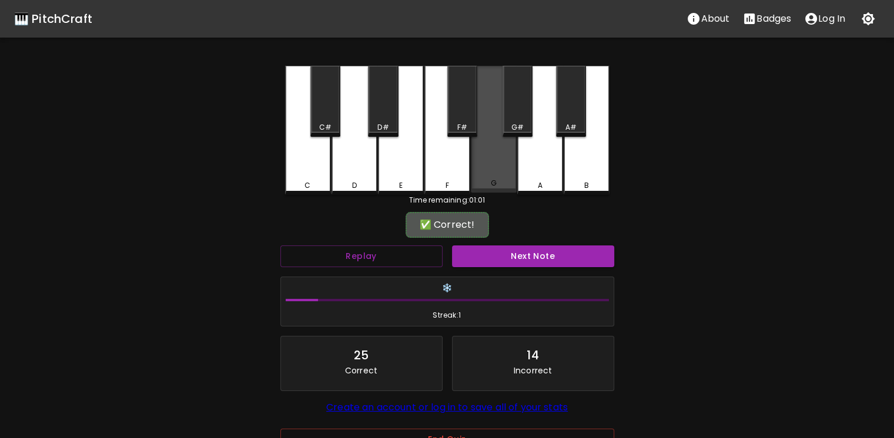
click at [487, 139] on div "G" at bounding box center [494, 129] width 46 height 127
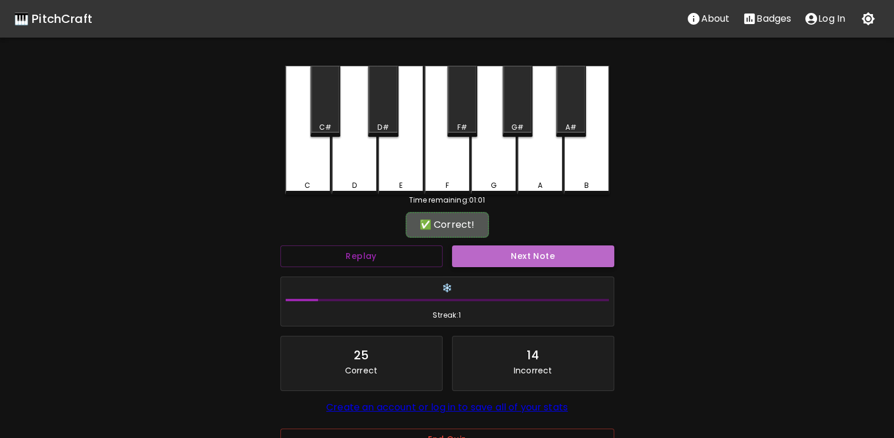
click at [519, 255] on button "Next Note" at bounding box center [533, 257] width 162 height 22
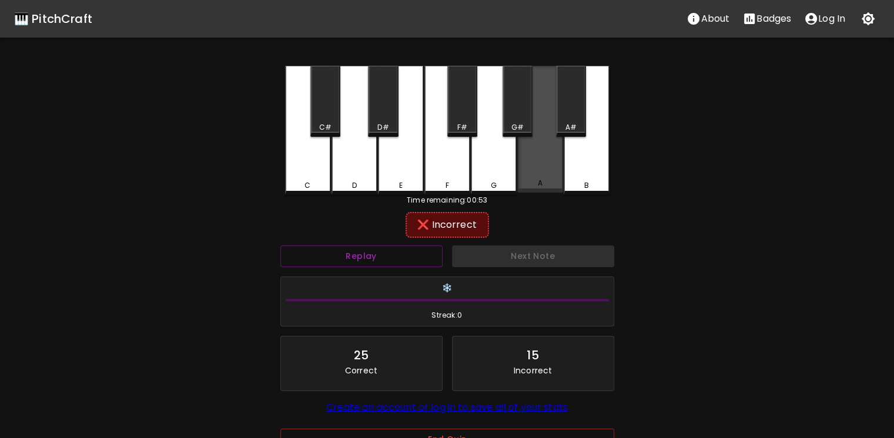
click at [529, 147] on div "A" at bounding box center [540, 129] width 46 height 127
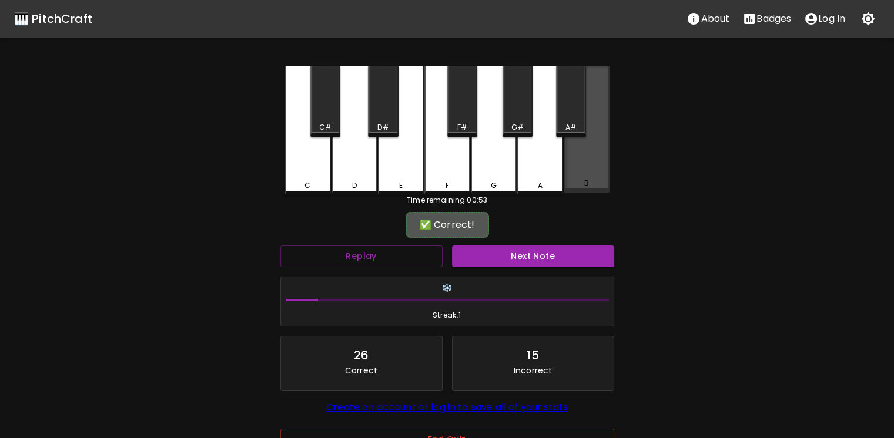
click at [592, 177] on div "B" at bounding box center [587, 129] width 46 height 127
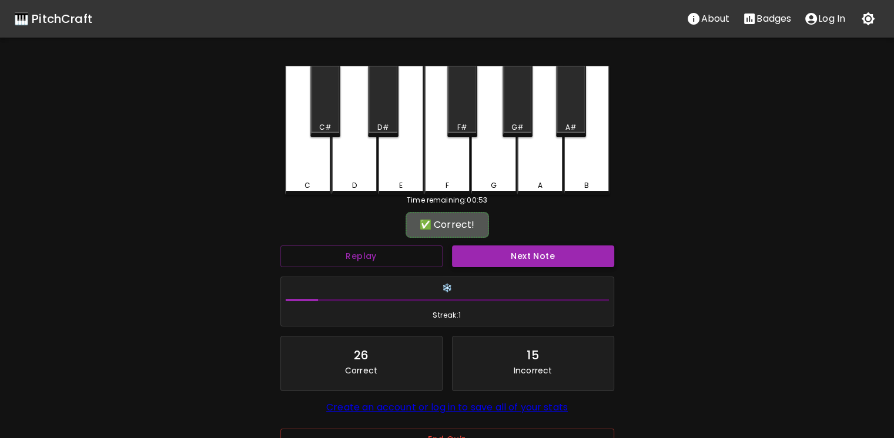
click at [563, 247] on button "Next Note" at bounding box center [533, 257] width 162 height 22
click at [572, 116] on div "A#" at bounding box center [571, 101] width 30 height 71
click at [519, 251] on button "Next Note" at bounding box center [533, 257] width 162 height 22
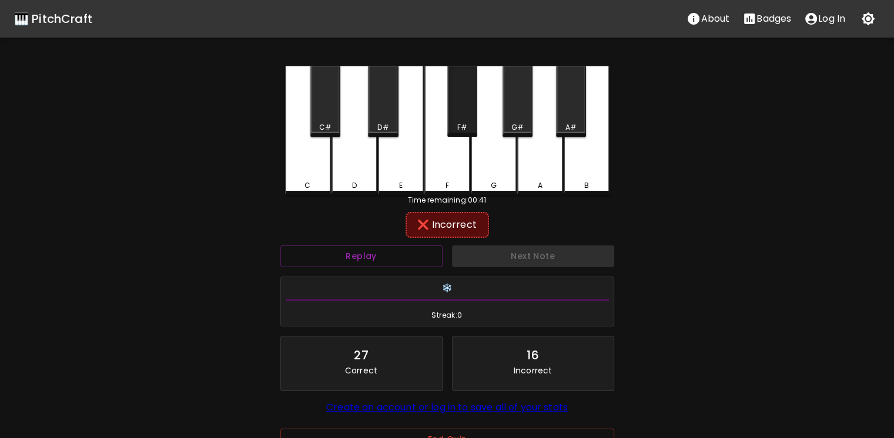
click at [454, 122] on div "F#" at bounding box center [462, 101] width 30 height 71
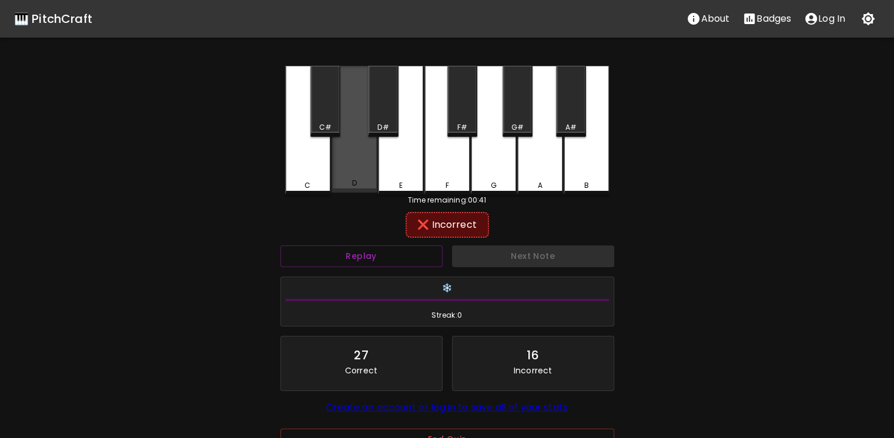
click at [354, 156] on div "D" at bounding box center [354, 129] width 46 height 127
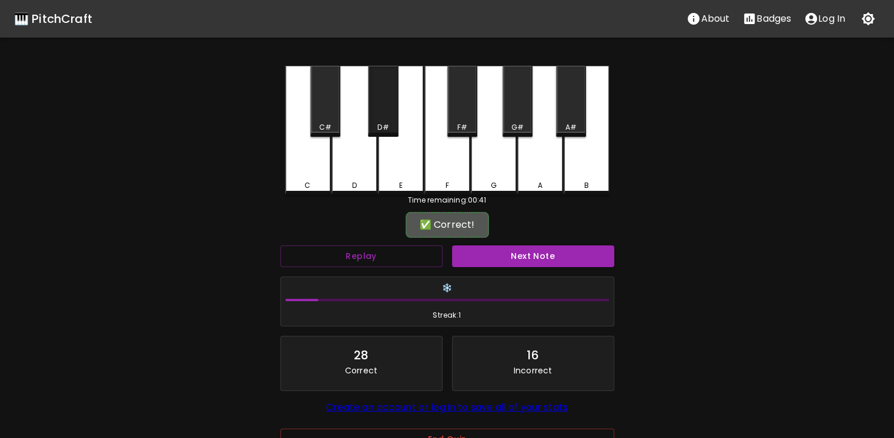
click at [380, 121] on div "D#" at bounding box center [383, 101] width 30 height 71
click at [523, 249] on button "Next Note" at bounding box center [533, 257] width 162 height 22
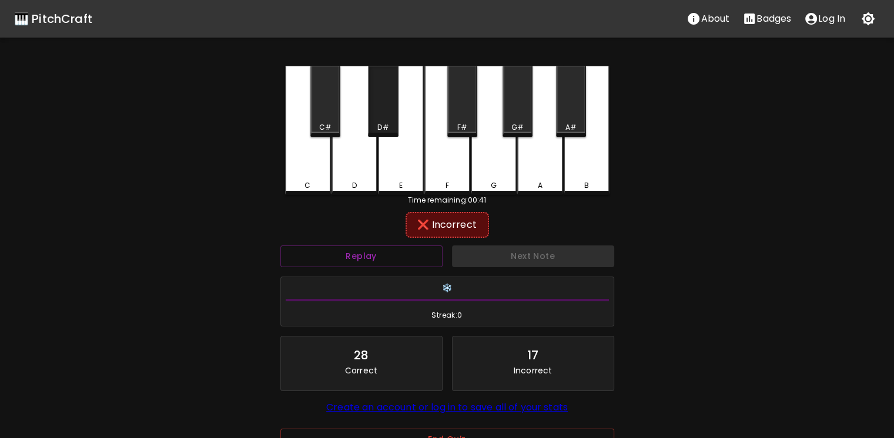
click at [383, 122] on div "D#" at bounding box center [383, 101] width 30 height 71
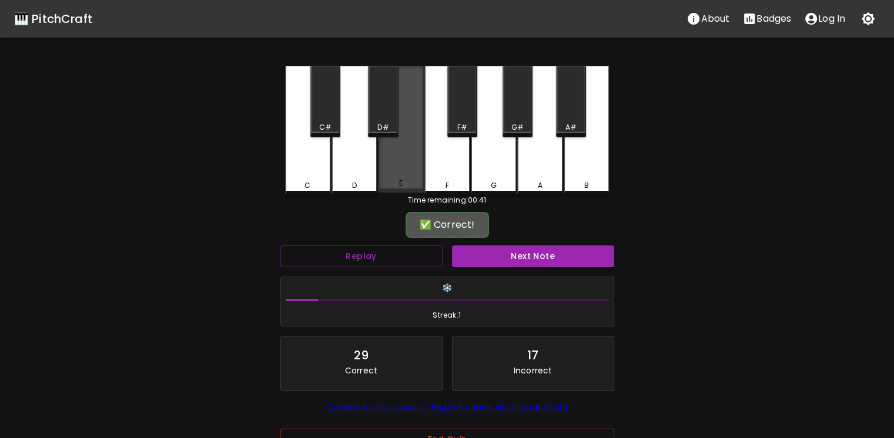
click at [398, 158] on div "E" at bounding box center [401, 129] width 46 height 127
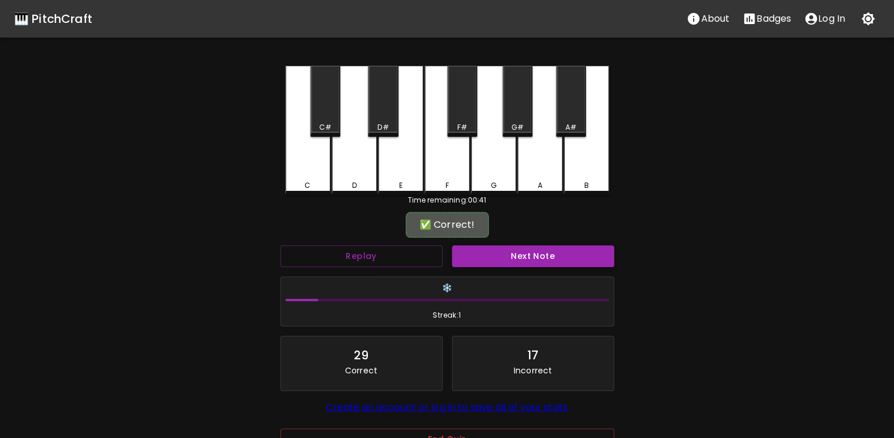
click at [528, 257] on button "Next Note" at bounding box center [533, 257] width 162 height 22
click at [517, 130] on div "G#" at bounding box center [517, 127] width 12 height 11
click at [528, 259] on button "Next Note" at bounding box center [533, 257] width 162 height 22
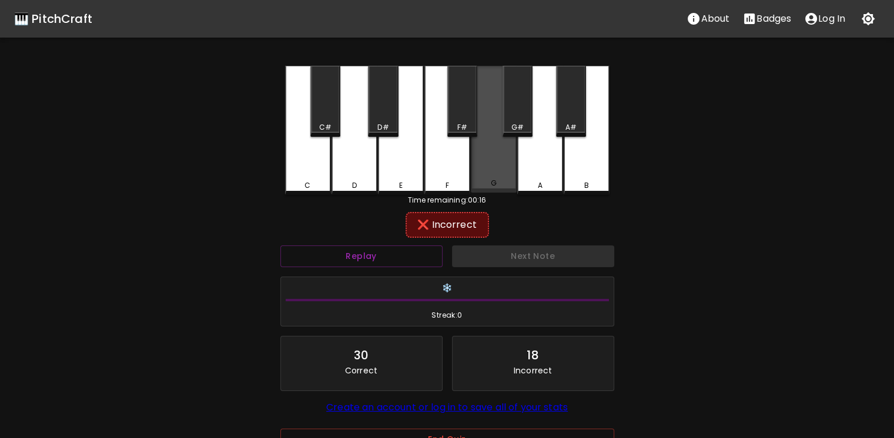
click at [483, 159] on div "G" at bounding box center [494, 129] width 46 height 127
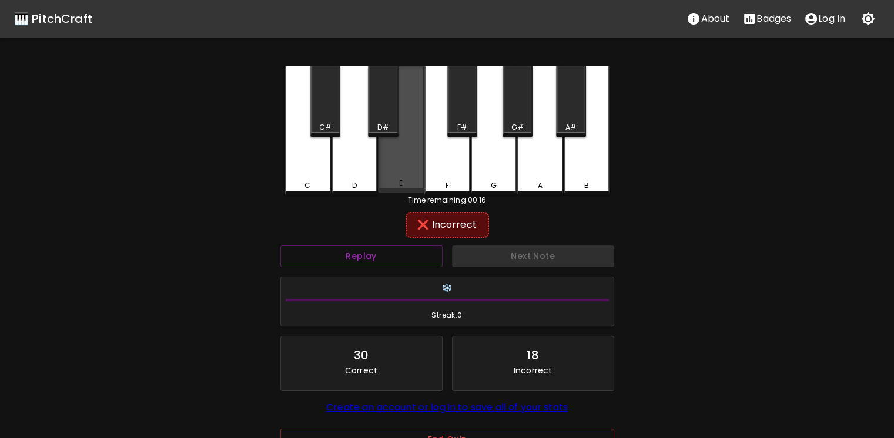
click at [403, 139] on div "E" at bounding box center [401, 129] width 46 height 127
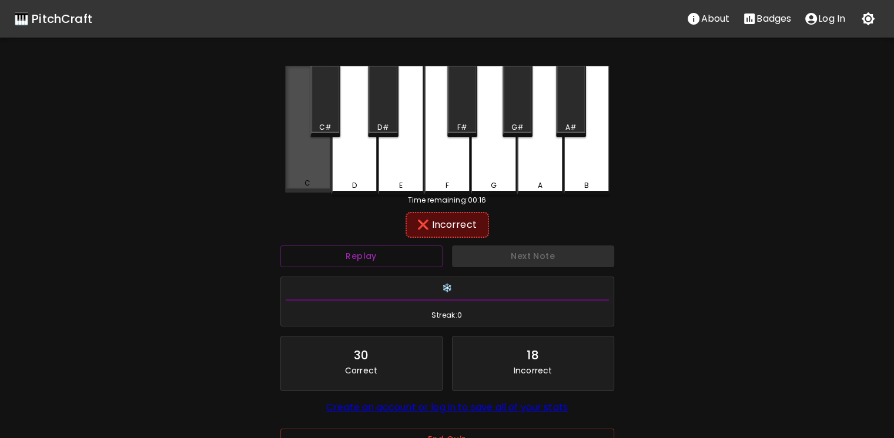
click at [317, 139] on div "C" at bounding box center [308, 129] width 46 height 127
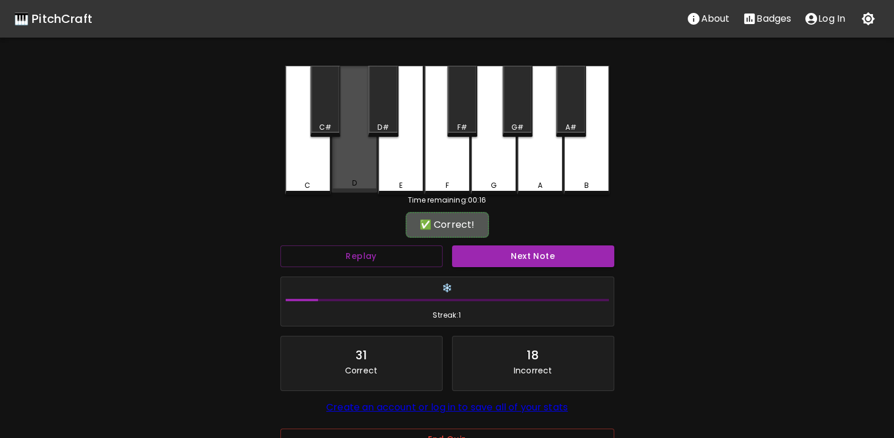
click at [353, 156] on div "D" at bounding box center [354, 129] width 46 height 127
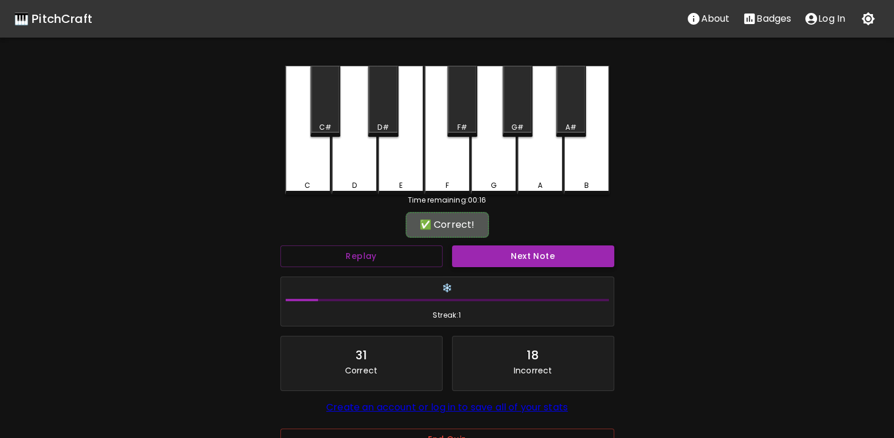
click at [527, 252] on button "Next Note" at bounding box center [533, 257] width 162 height 22
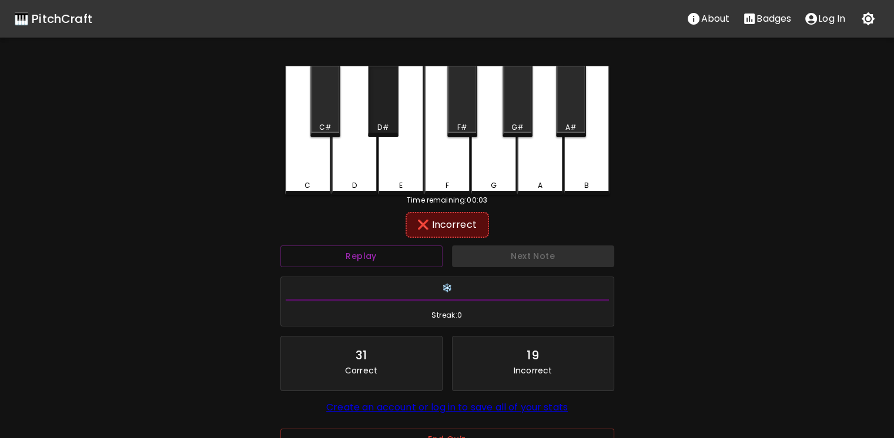
click at [390, 119] on div "D#" at bounding box center [383, 101] width 30 height 71
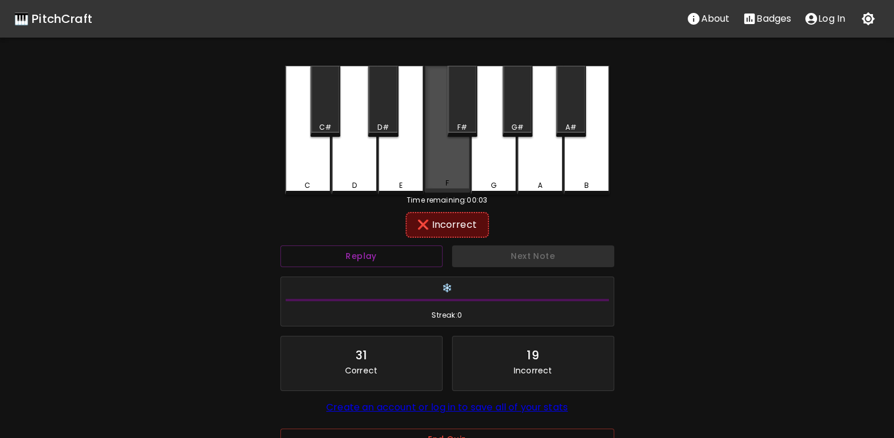
click at [449, 159] on div "F" at bounding box center [447, 129] width 46 height 127
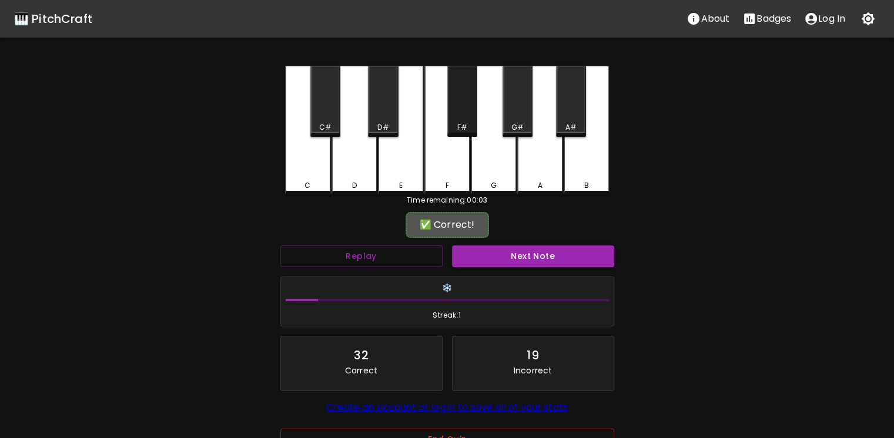
click at [464, 125] on div "F#" at bounding box center [462, 127] width 10 height 11
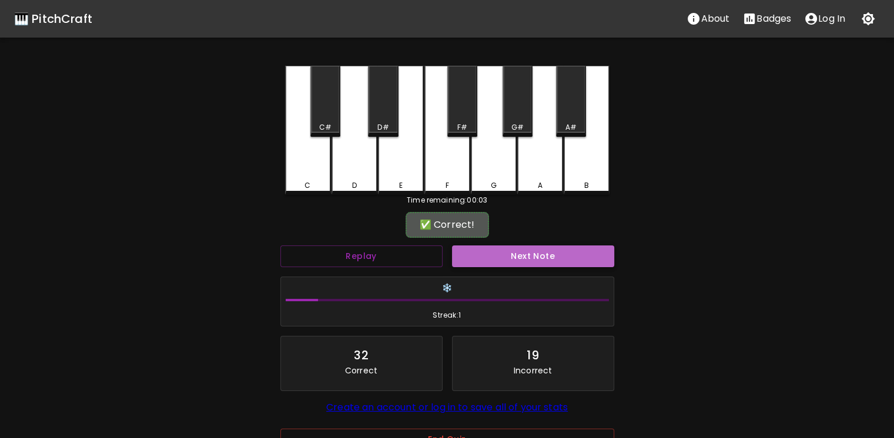
click at [509, 252] on button "Next Note" at bounding box center [533, 257] width 162 height 22
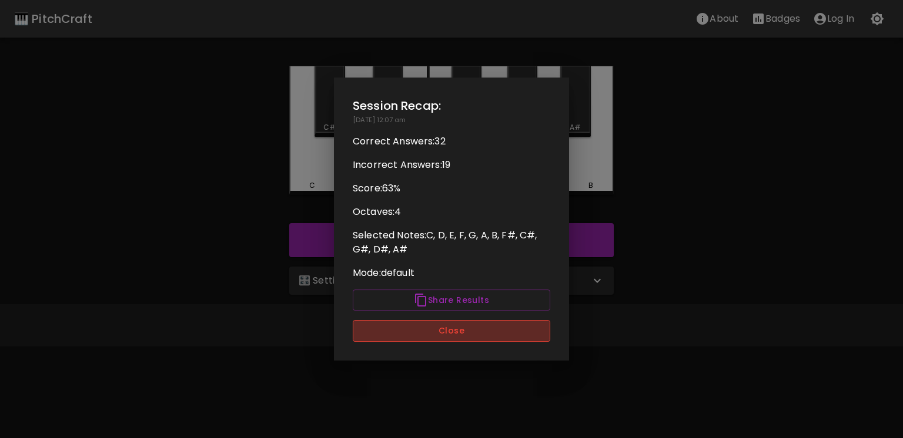
click at [465, 328] on button "Close" at bounding box center [451, 331] width 197 height 22
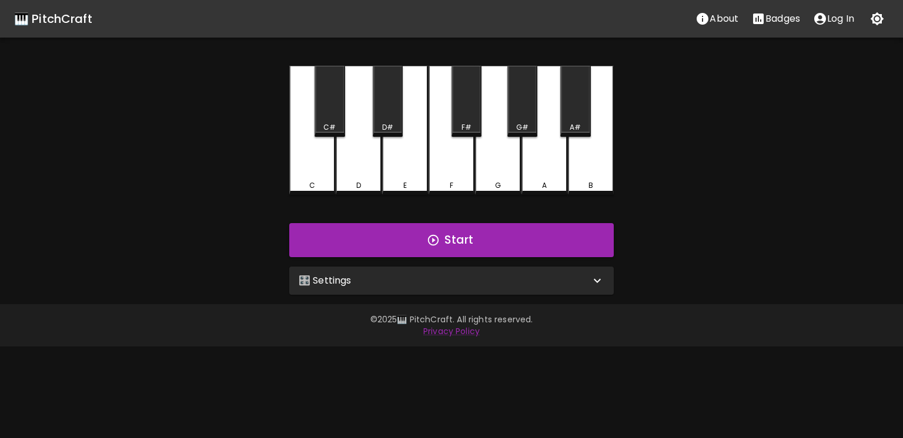
click at [465, 279] on div "🎛️ Settings" at bounding box center [444, 281] width 291 height 14
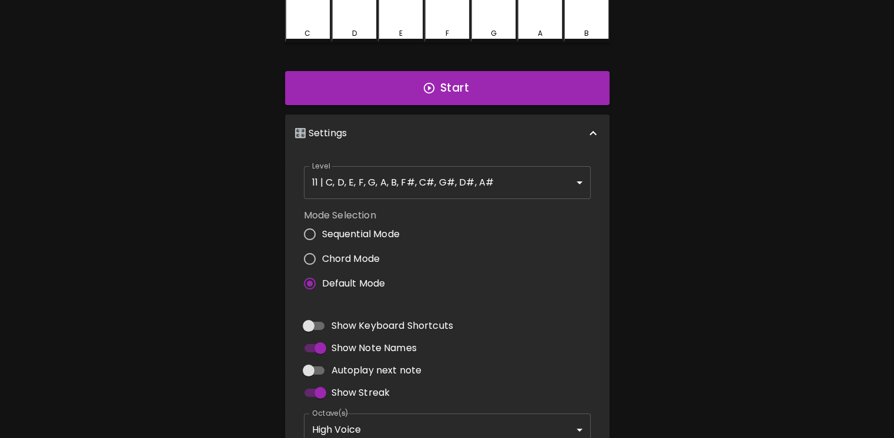
scroll to position [164, 0]
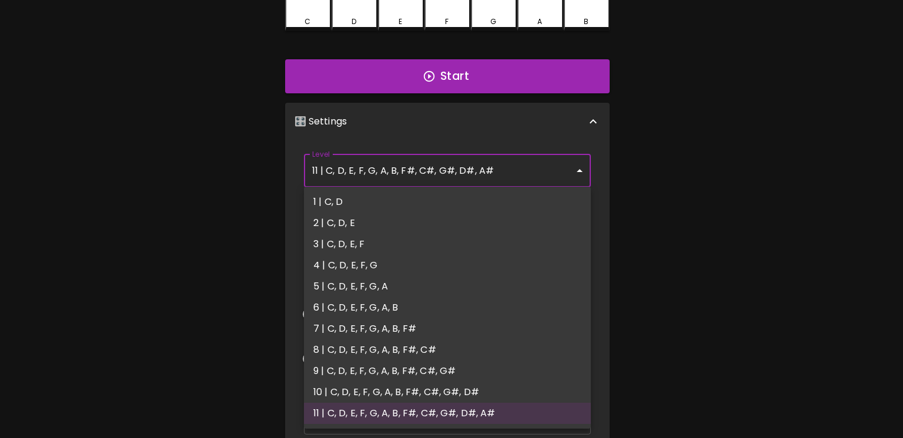
click at [574, 172] on body "🎹 PitchCraft About Badges Log In C C# D D# E F F# G G# A A# B Start 🎛️ Settings…" at bounding box center [451, 192] width 903 height 712
click at [574, 172] on div at bounding box center [451, 219] width 903 height 438
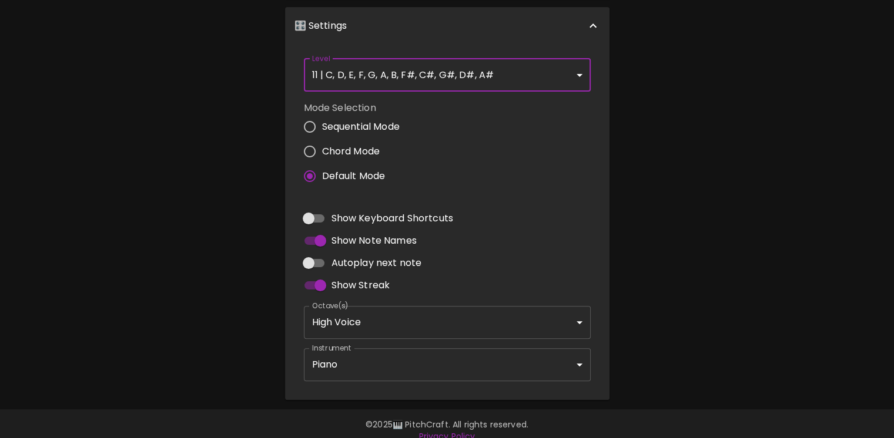
scroll to position [273, 0]
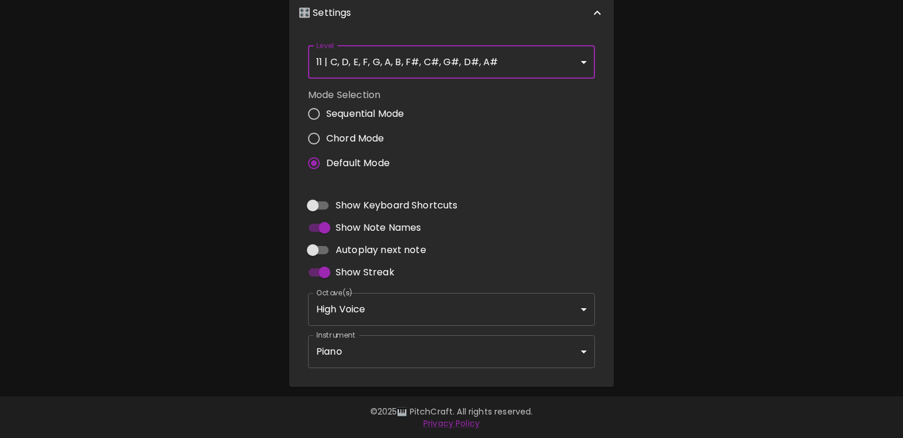
click at [571, 311] on body "🎹 PitchCraft About Badges Log In C C# D D# E F F# G G# A A# B Start 🎛️ Settings…" at bounding box center [451, 83] width 903 height 712
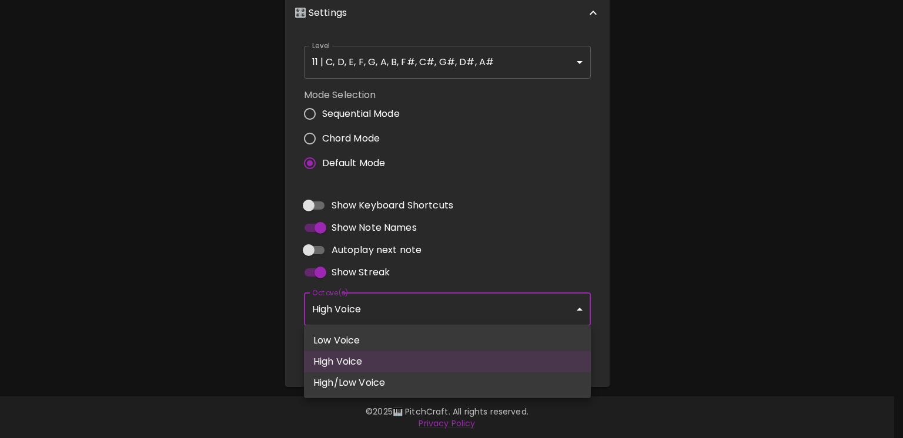
click at [571, 311] on div at bounding box center [451, 219] width 903 height 438
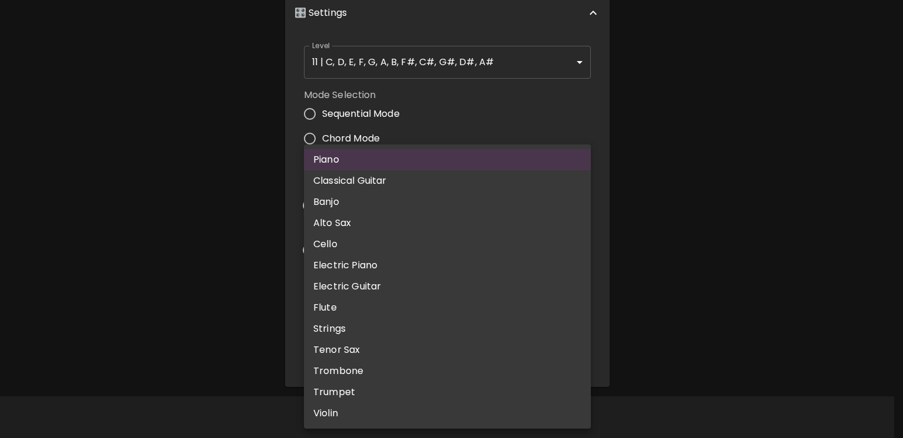
click at [575, 344] on body "🎹 PitchCraft About Badges Log In C C# D D# E F F# G G# A A# B Start 🎛️ Settings…" at bounding box center [451, 83] width 903 height 712
click at [651, 292] on div at bounding box center [451, 219] width 903 height 438
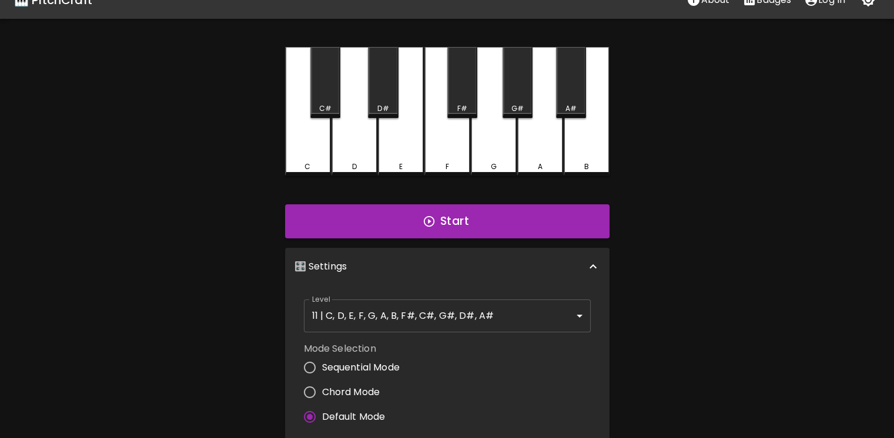
scroll to position [0, 0]
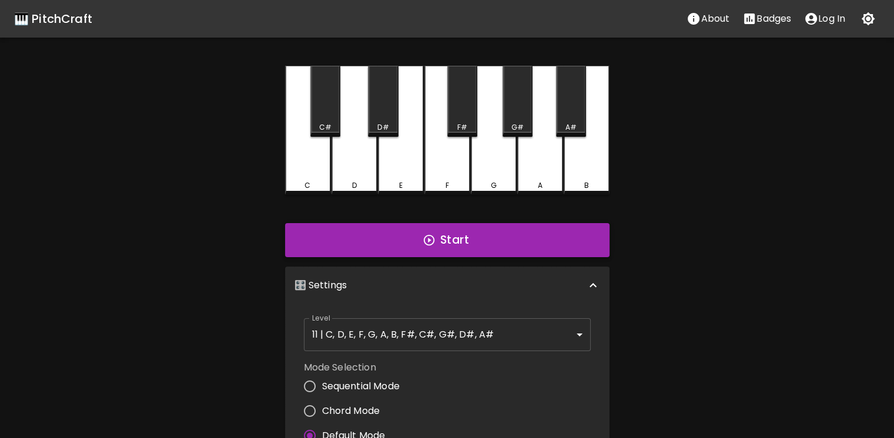
click at [529, 244] on button "Start" at bounding box center [447, 240] width 324 height 34
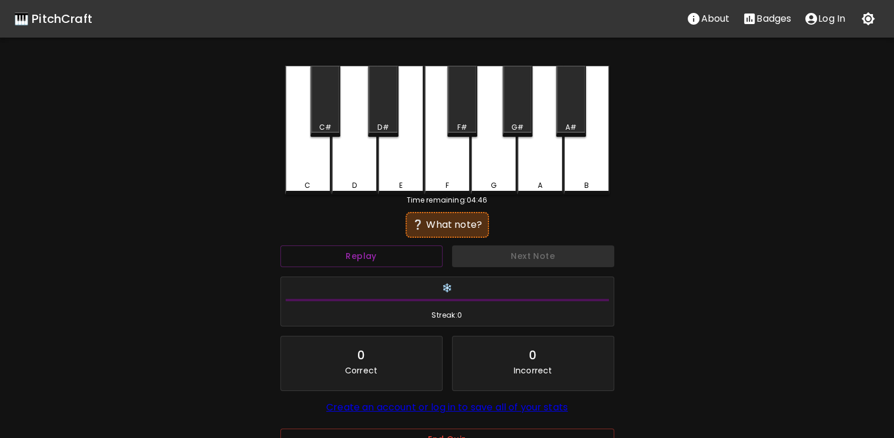
click at [492, 170] on div "G" at bounding box center [494, 130] width 46 height 129
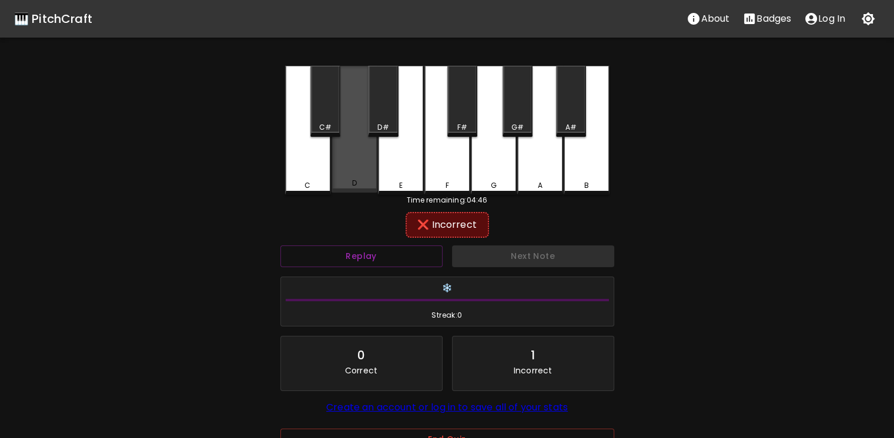
click at [370, 163] on div "D" at bounding box center [354, 129] width 46 height 127
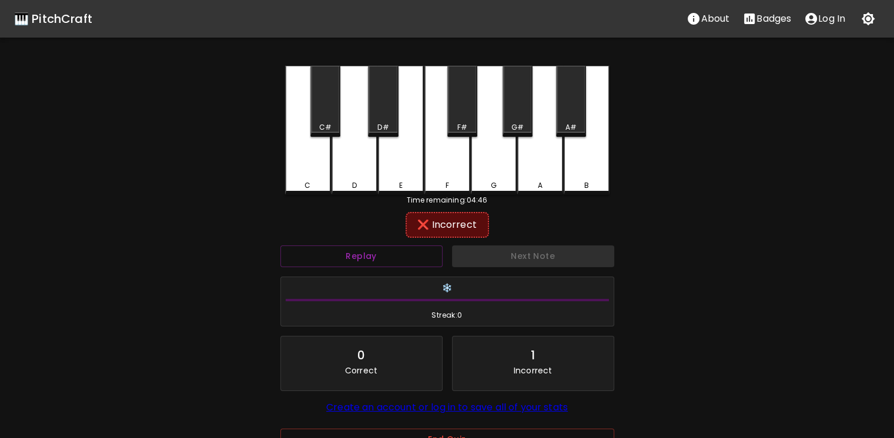
click at [317, 165] on div "C" at bounding box center [308, 130] width 46 height 129
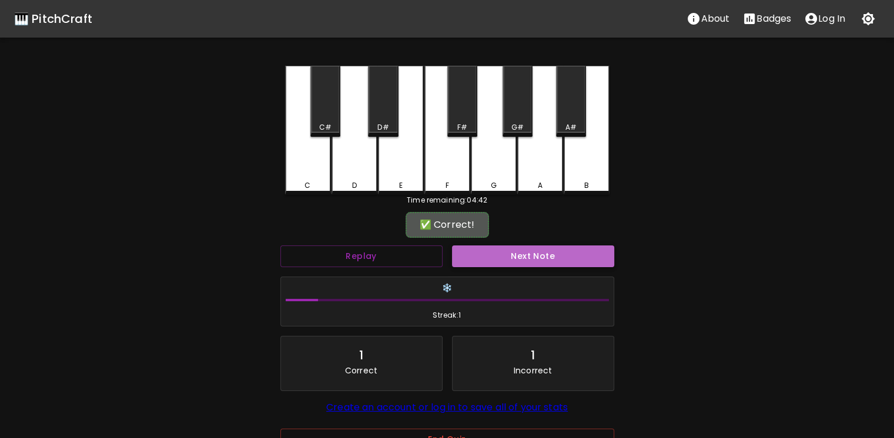
click at [499, 265] on button "Next Note" at bounding box center [533, 257] width 162 height 22
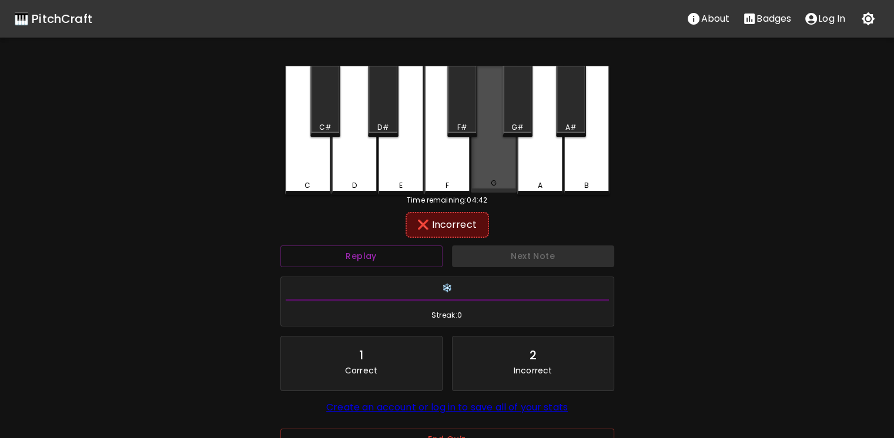
click at [498, 185] on div "G" at bounding box center [493, 183] width 43 height 11
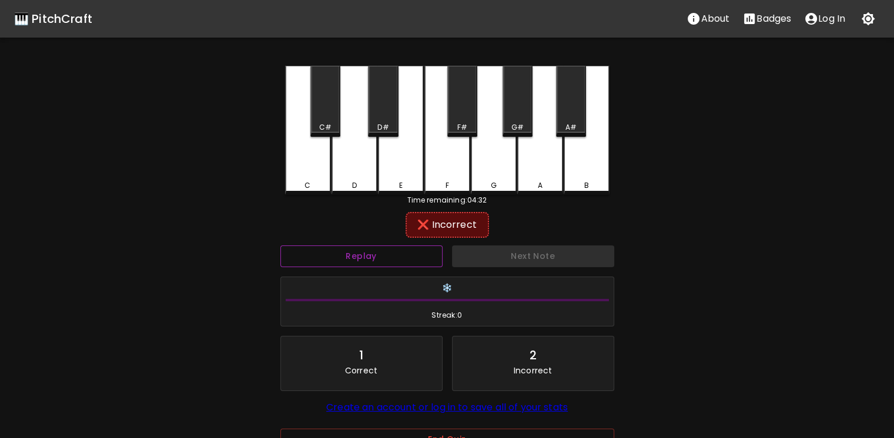
click at [367, 253] on button "Replay" at bounding box center [361, 257] width 162 height 22
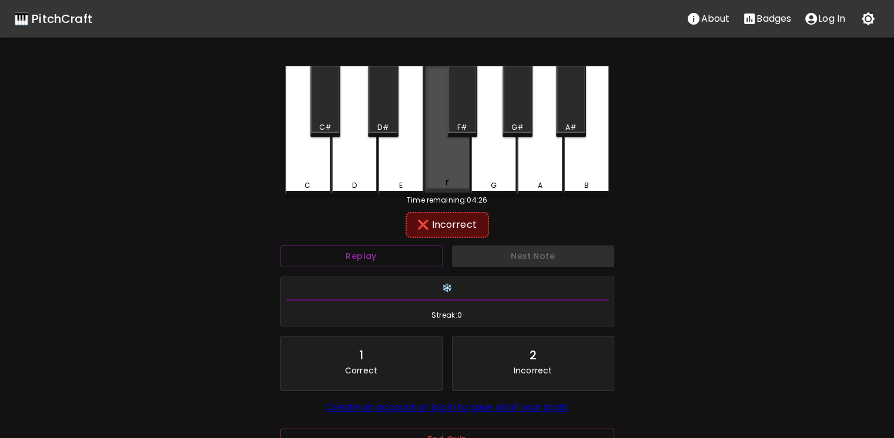
click at [435, 163] on div "F" at bounding box center [447, 129] width 46 height 127
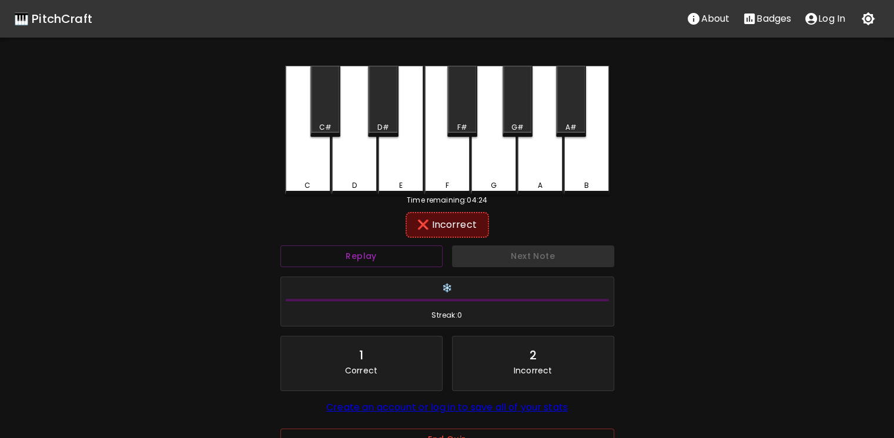
click at [456, 118] on div "F#" at bounding box center [462, 101] width 30 height 71
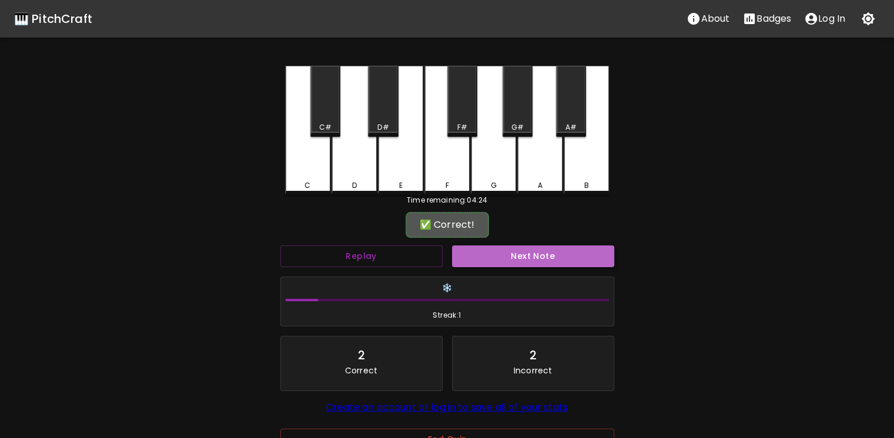
click at [537, 262] on button "Next Note" at bounding box center [533, 257] width 162 height 22
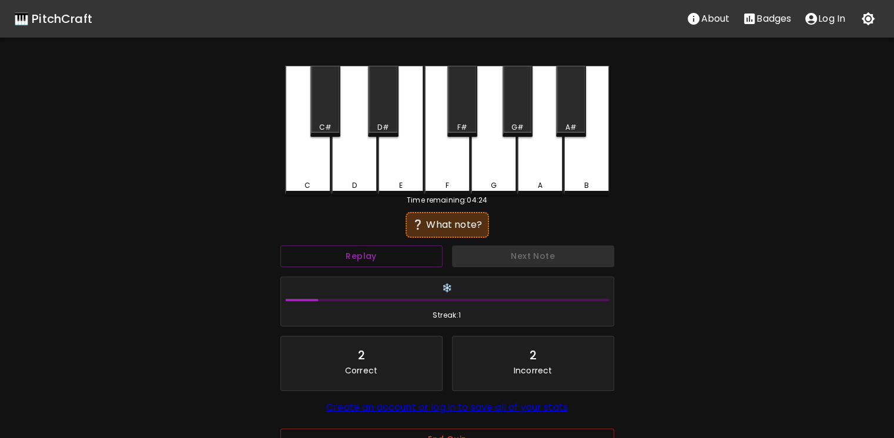
click at [450, 91] on div "F#" at bounding box center [462, 101] width 30 height 71
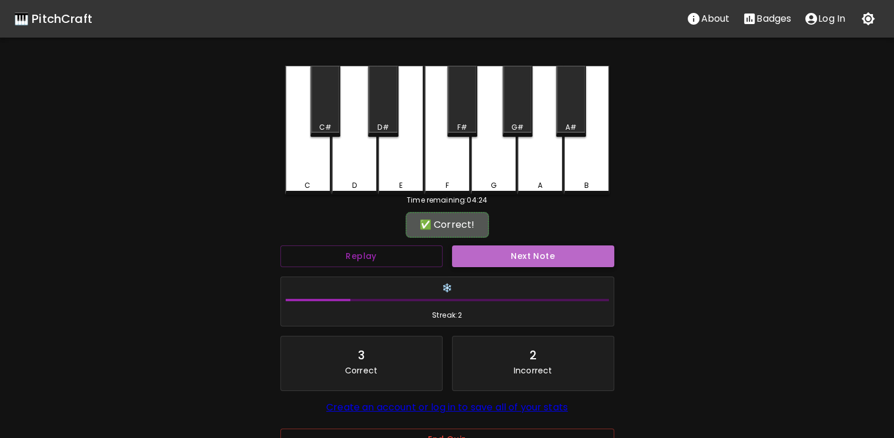
click at [536, 257] on button "Next Note" at bounding box center [533, 257] width 162 height 22
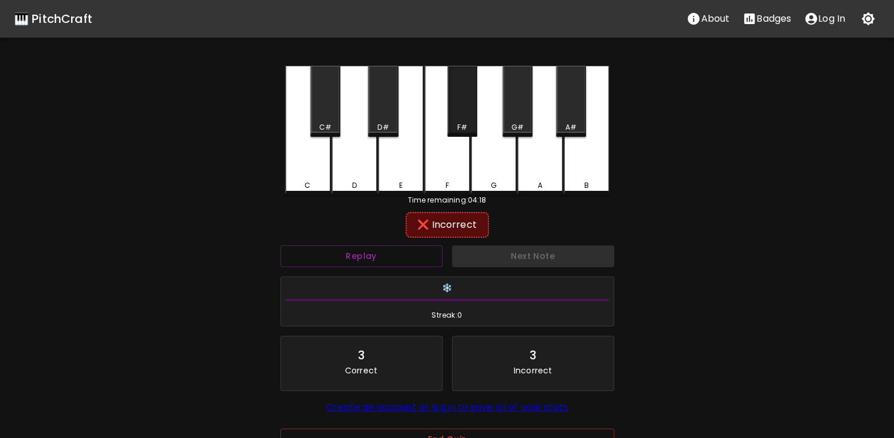
click at [451, 111] on div "F#" at bounding box center [462, 101] width 30 height 71
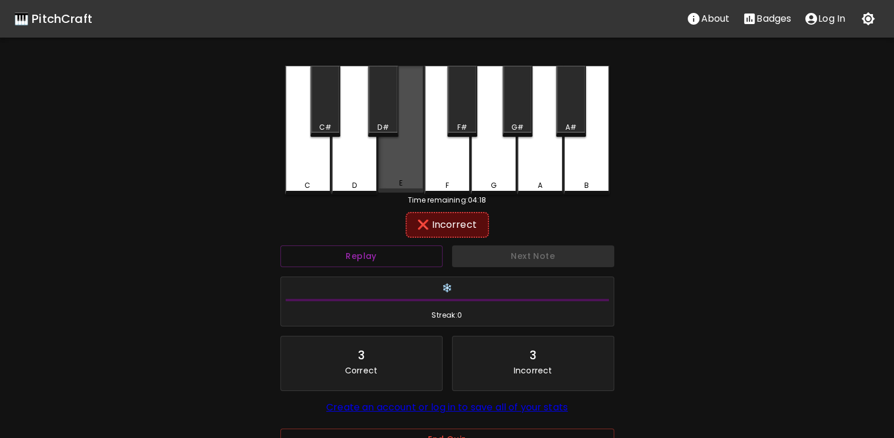
click at [404, 144] on div "E" at bounding box center [401, 129] width 46 height 127
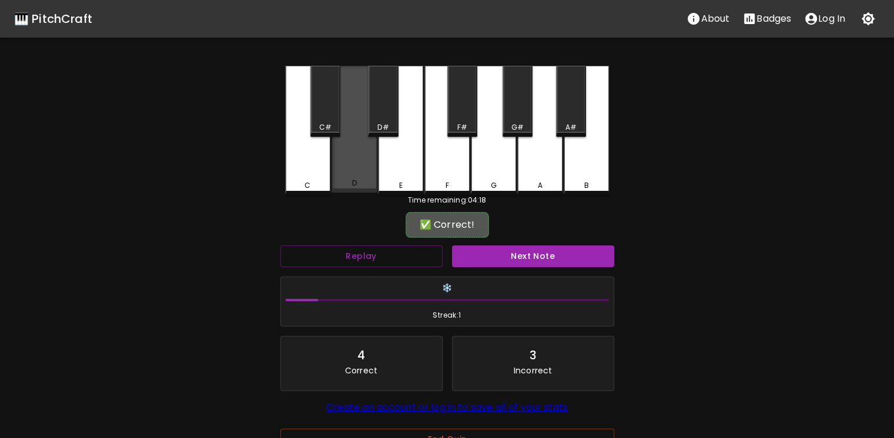
click at [353, 159] on div "D" at bounding box center [354, 129] width 46 height 127
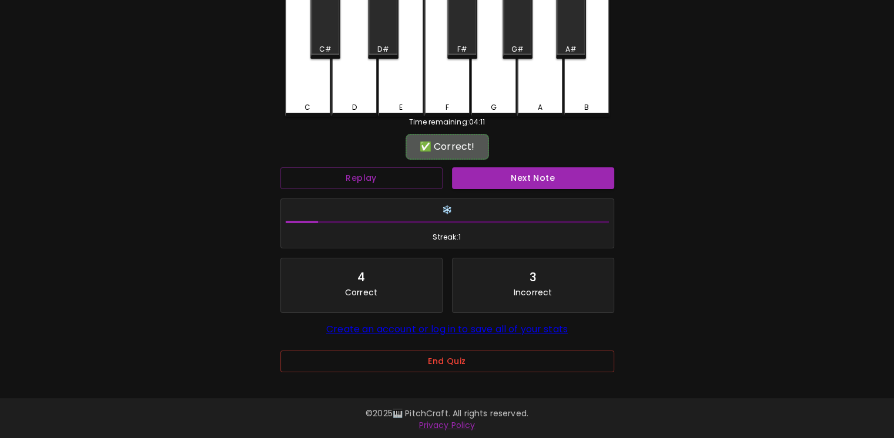
scroll to position [79, 0]
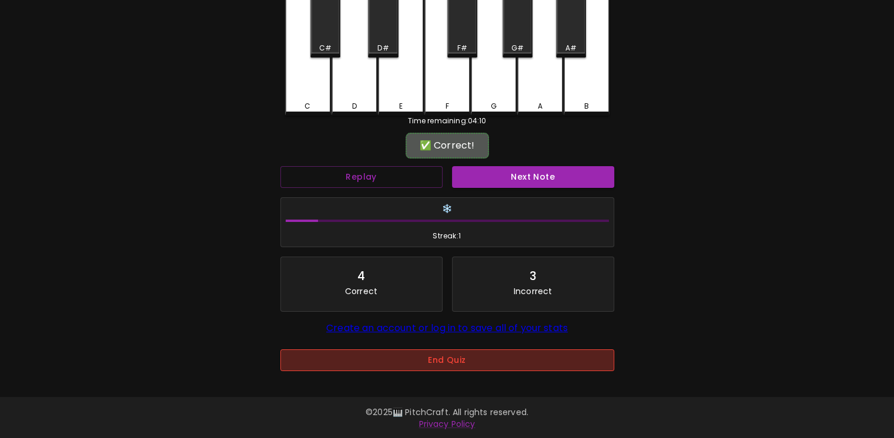
click at [430, 357] on button "End Quiz" at bounding box center [447, 361] width 334 height 22
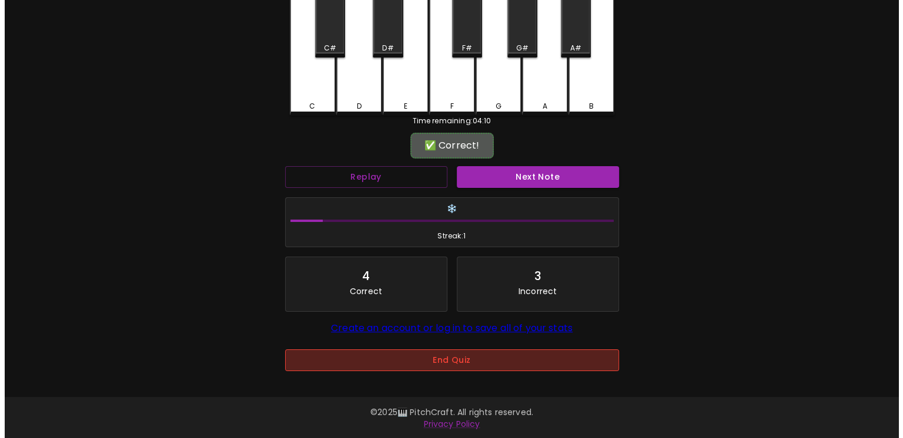
scroll to position [0, 0]
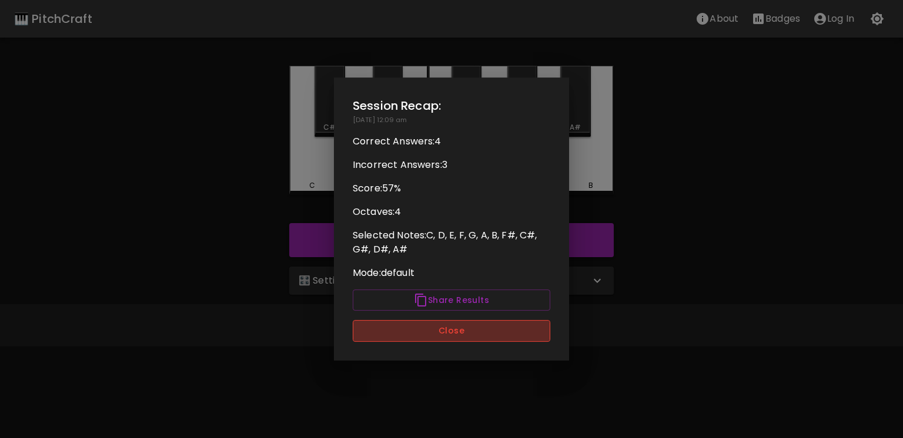
click at [441, 324] on button "Close" at bounding box center [451, 331] width 197 height 22
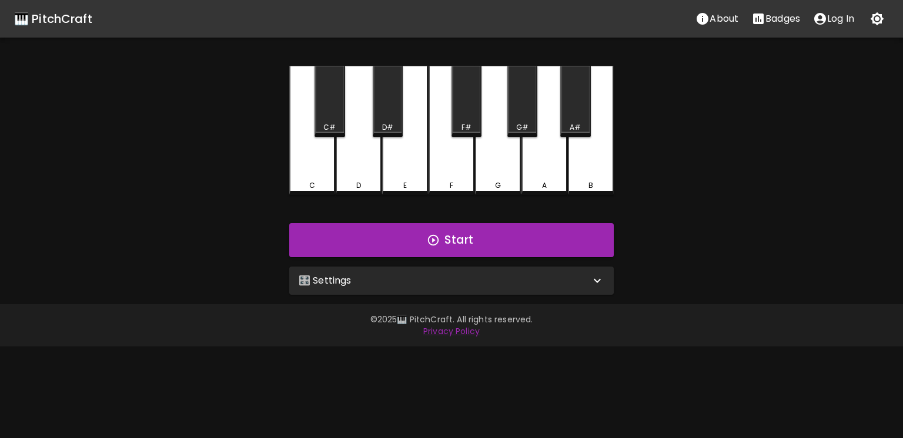
click at [574, 116] on div "A#" at bounding box center [575, 101] width 30 height 71
